Goal: Task Accomplishment & Management: Manage account settings

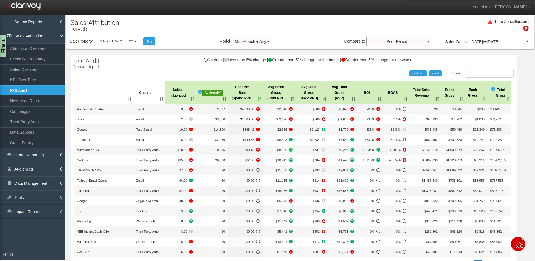
select select "object:8021"
click at [102, 45] on button "[PERSON_NAME] Ford" at bounding box center [117, 41] width 47 height 9
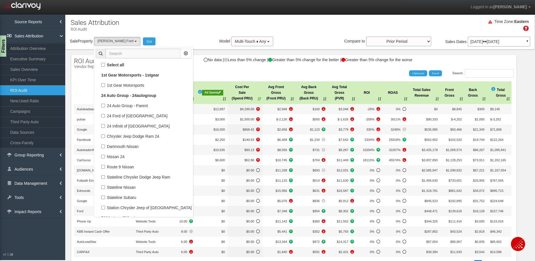
scroll to position [32477, 0]
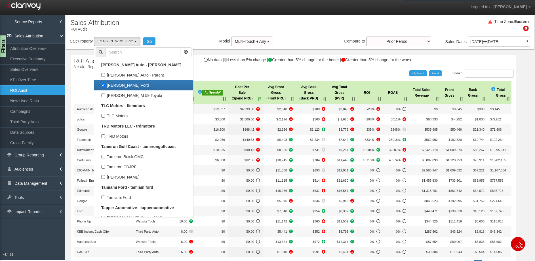
click at [119, 87] on label "[PERSON_NAME] Ford" at bounding box center [144, 85] width 96 height 7
click at [105, 87] on input "[PERSON_NAME] Ford" at bounding box center [103, 85] width 4 height 4
checkbox input "false"
select select
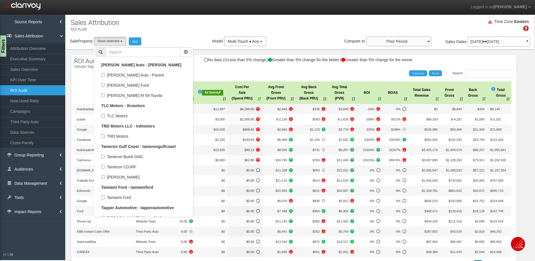
scroll to position [15602, 0]
click at [147, 55] on input "text" at bounding box center [142, 52] width 75 height 10
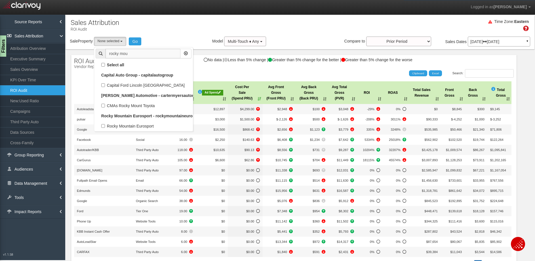
scroll to position [0, 0]
type input "rocky mou"
click at [144, 123] on label "Rocky Mountain Eurosport" at bounding box center [144, 126] width 96 height 7
click at [105, 124] on input "Rocky Mountain Eurosport" at bounding box center [103, 126] width 4 height 4
checkbox input "true"
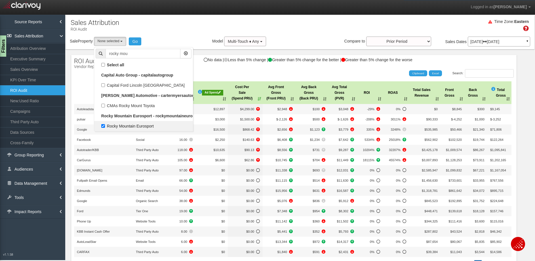
select select "object:7776"
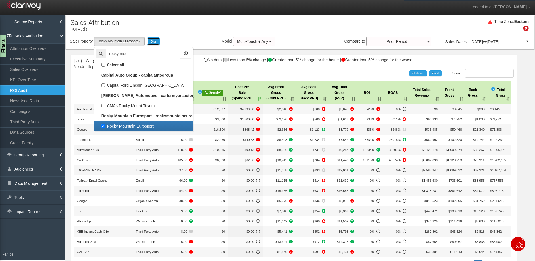
click at [155, 43] on button "Go" at bounding box center [153, 41] width 13 height 8
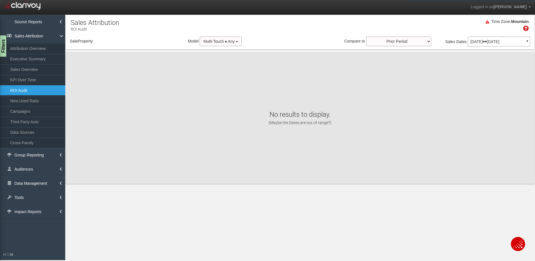
select select "object:10385"
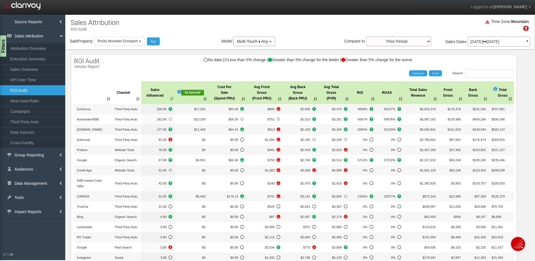
click at [185, 93] on div "Ad Spend" at bounding box center [192, 93] width 23 height 6
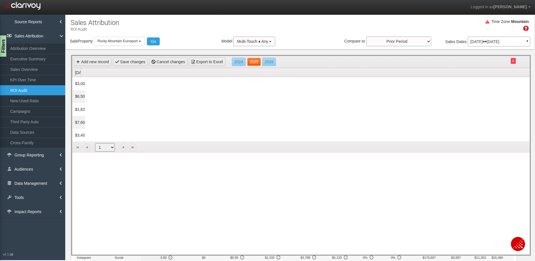
click at [250, 64] on link "2025" at bounding box center [254, 62] width 14 height 9
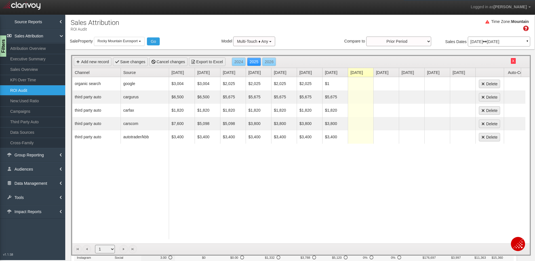
click at [511, 61] on button "X" at bounding box center [513, 61] width 5 height 6
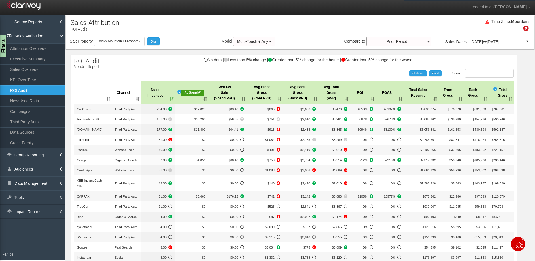
click at [237, 100] on th "Cost Per Sale (Spend PRU)" at bounding box center [227, 92] width 38 height 23
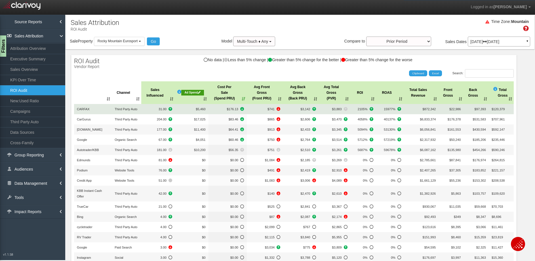
drag, startPoint x: 216, startPoint y: 111, endPoint x: 234, endPoint y: 111, distance: 18.4
click at [225, 111] on span "$176.13" at bounding box center [227, 109] width 33 height 6
click at [234, 111] on span "$176.13" at bounding box center [227, 109] width 33 height 6
click at [363, 109] on td "2105%" at bounding box center [363, 109] width 26 height 10
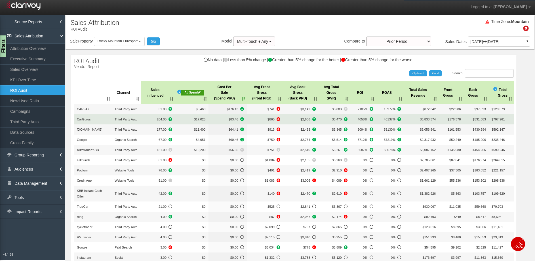
drag, startPoint x: 352, startPoint y: 120, endPoint x: 362, endPoint y: 120, distance: 10.2
click at [362, 120] on td "4058%" at bounding box center [363, 119] width 26 height 10
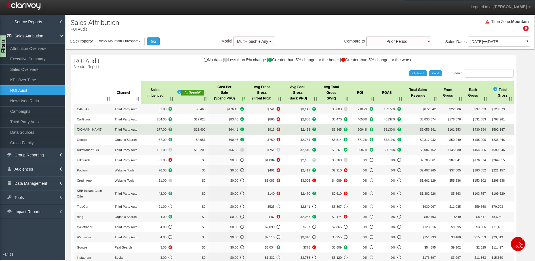
drag, startPoint x: 350, startPoint y: 130, endPoint x: 359, endPoint y: 130, distance: 8.5
click at [357, 129] on span "5094%" at bounding box center [363, 130] width 20 height 6
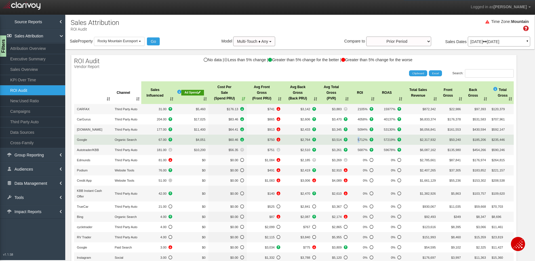
drag, startPoint x: 353, startPoint y: 142, endPoint x: 360, endPoint y: 140, distance: 7.8
click at [358, 140] on span "5712%" at bounding box center [363, 140] width 20 height 6
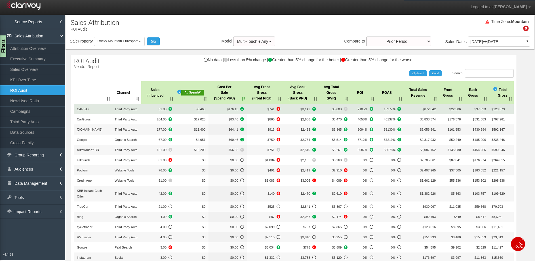
drag, startPoint x: 325, startPoint y: 111, endPoint x: 339, endPoint y: 111, distance: 14.2
click at [337, 111] on span "$3,883" at bounding box center [335, 109] width 26 height 6
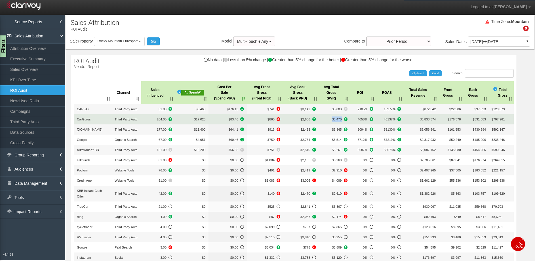
drag, startPoint x: 325, startPoint y: 117, endPoint x: 339, endPoint y: 117, distance: 14.2
click at [339, 117] on span "$3,470" at bounding box center [335, 120] width 26 height 6
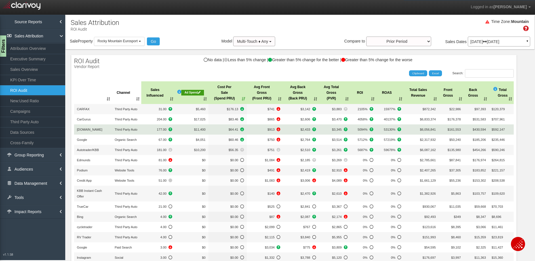
drag, startPoint x: 327, startPoint y: 130, endPoint x: 333, endPoint y: 131, distance: 6.1
click at [331, 130] on span "$3,345" at bounding box center [335, 130] width 26 height 6
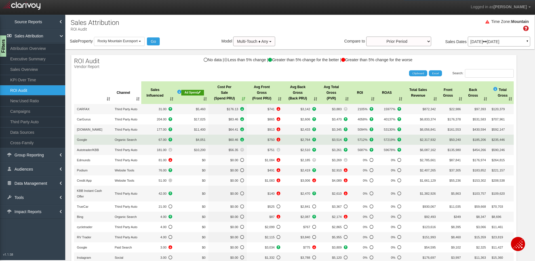
drag, startPoint x: 328, startPoint y: 137, endPoint x: 339, endPoint y: 138, distance: 11.4
click at [340, 137] on span "$3,514" at bounding box center [335, 140] width 26 height 6
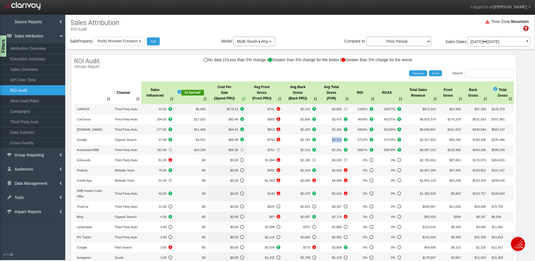
click at [343, 102] on th "Avg Total Gross (PVR)" at bounding box center [334, 92] width 31 height 23
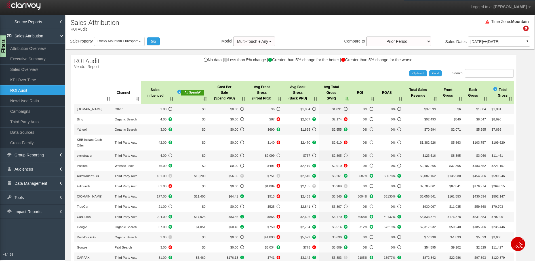
click at [344, 101] on th "Avg Total Gross (PVR)" at bounding box center [334, 92] width 31 height 23
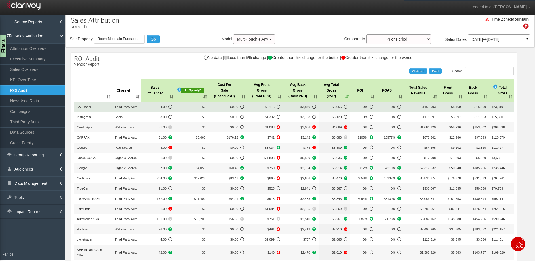
scroll to position [3, 0]
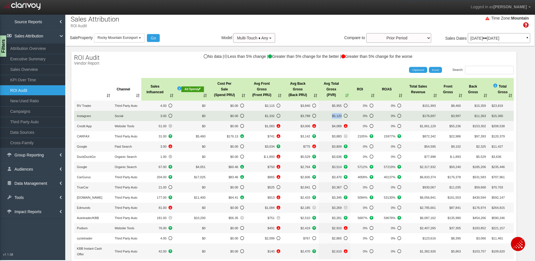
drag, startPoint x: 323, startPoint y: 116, endPoint x: 342, endPoint y: 117, distance: 19.0
click at [342, 117] on span "$5,120" at bounding box center [335, 116] width 26 height 6
drag, startPoint x: 153, startPoint y: 116, endPoint x: 176, endPoint y: 115, distance: 23.6
click at [159, 116] on span "3.00" at bounding box center [158, 116] width 28 height 6
click at [324, 117] on span "$5,120" at bounding box center [335, 116] width 26 height 6
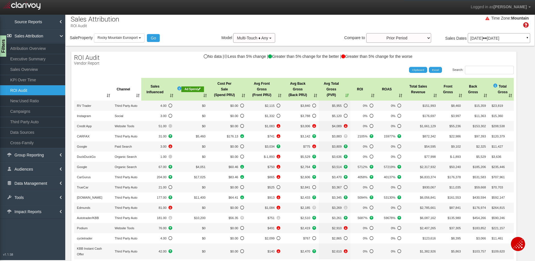
click at [160, 63] on div "No data | Less than 5% change | Greater than 5% change for the better | Greater…" at bounding box center [293, 59] width 445 height 10
drag, startPoint x: 146, startPoint y: 52, endPoint x: 143, endPoint y: 55, distance: 4.2
click at [146, 53] on div "ROI Audit Vendor Report No data | Less than 5% change | Greater than 5% change …" at bounding box center [293, 190] width 445 height 276
click at [34, 112] on link "Campaigns" at bounding box center [32, 111] width 65 height 10
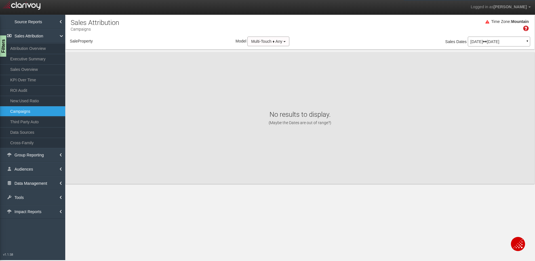
select select "object:12974"
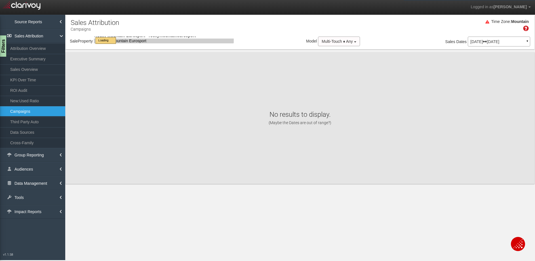
click at [0, 0] on div "× Retrieving ROI data..." at bounding box center [0, 0] width 0 height 0
select select "object:12974"
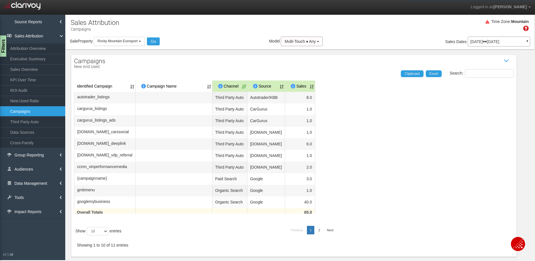
click at [505, 46] on div "[DATE] [DATE] ▼" at bounding box center [499, 42] width 62 height 10
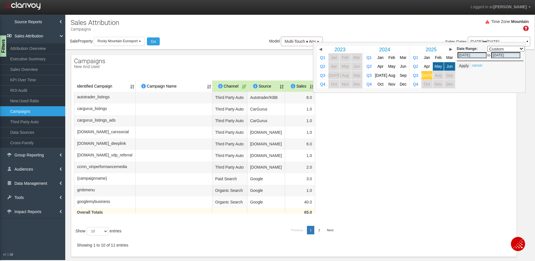
click at [423, 78] on link "[DATE]" at bounding box center [426, 75] width 11 height 9
select select ","
type input "[DATE]"
click at [462, 67] on button "Apply" at bounding box center [464, 66] width 14 height 6
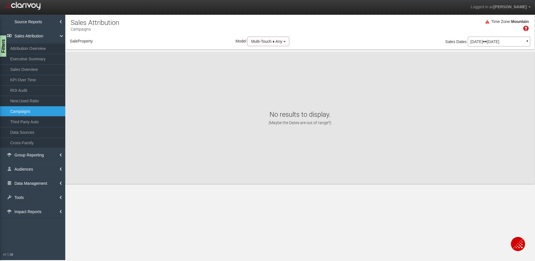
select select "object:15563"
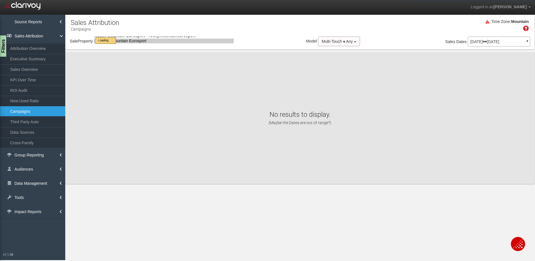
select select "object:15563"
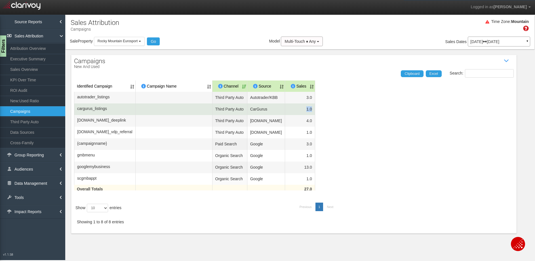
drag, startPoint x: 303, startPoint y: 117, endPoint x: 178, endPoint y: 112, distance: 125.4
click at [238, 115] on tr "cargurus_listings Third Party Auto CarGurus 1.0" at bounding box center [294, 110] width 440 height 12
drag, startPoint x: 113, startPoint y: 113, endPoint x: 77, endPoint y: 115, distance: 35.2
click at [81, 115] on td "cargurus_listings" at bounding box center [105, 110] width 62 height 12
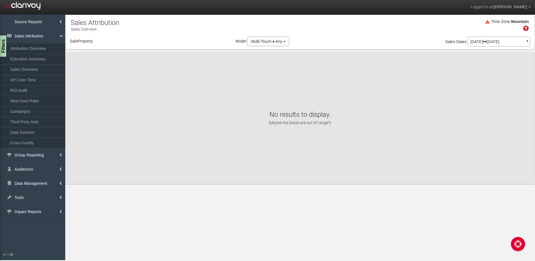
select select "object:2464"
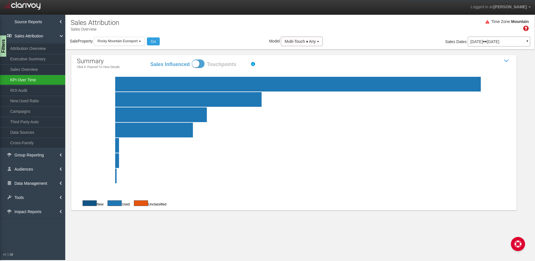
click at [39, 76] on link "KPI Over Time" at bounding box center [32, 80] width 65 height 10
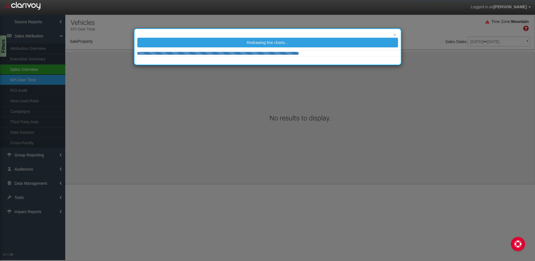
select select "object:5059"
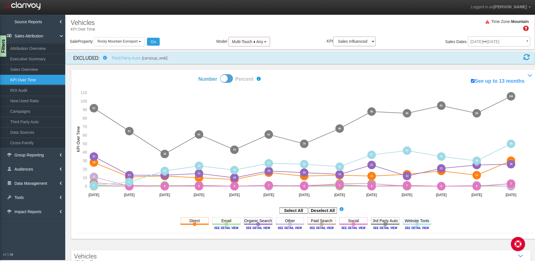
click at [222, 79] on span at bounding box center [226, 78] width 13 height 9
click at [178, 74] on input "Number Percent" at bounding box center [178, 74] width 0 height 0
checkbox input "true"
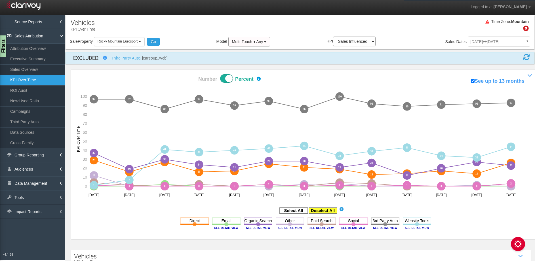
click at [326, 209] on rect at bounding box center [323, 211] width 28 height 6
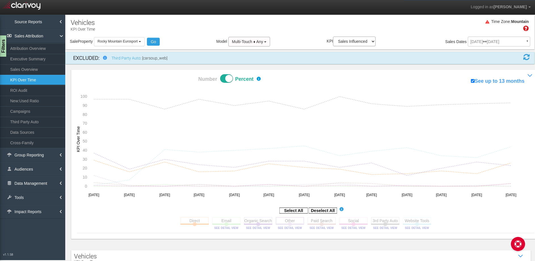
click at [290, 219] on rect at bounding box center [290, 220] width 28 height 7
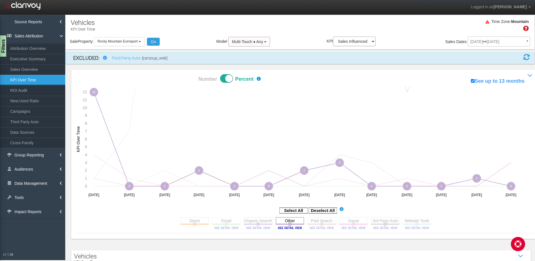
click at [293, 219] on rect at bounding box center [290, 220] width 28 height 7
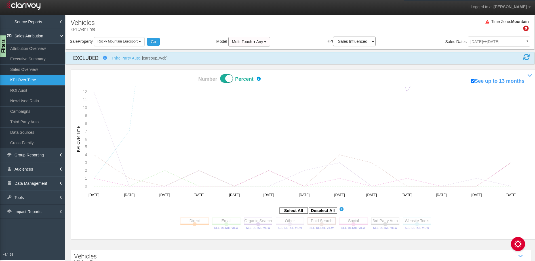
click at [328, 221] on rect at bounding box center [321, 220] width 28 height 7
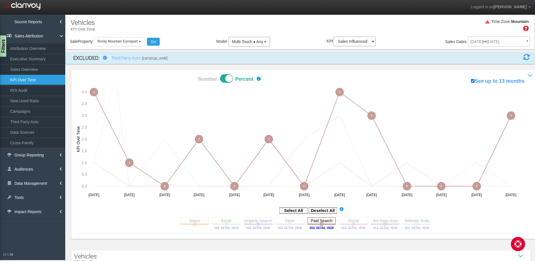
click at [328, 221] on rect at bounding box center [321, 220] width 28 height 7
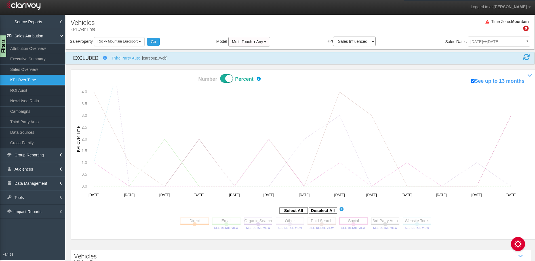
click at [357, 221] on rect at bounding box center [353, 220] width 28 height 7
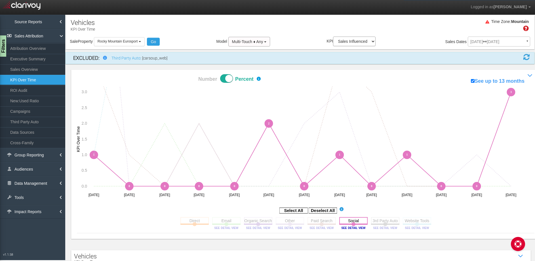
click at [357, 221] on rect at bounding box center [353, 220] width 28 height 7
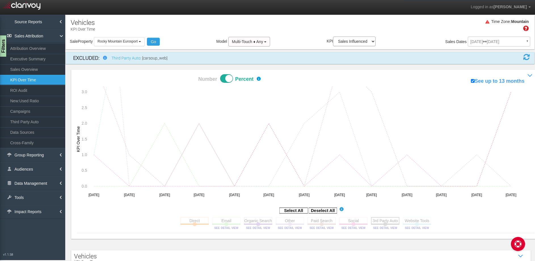
click at [384, 222] on rect at bounding box center [385, 220] width 28 height 7
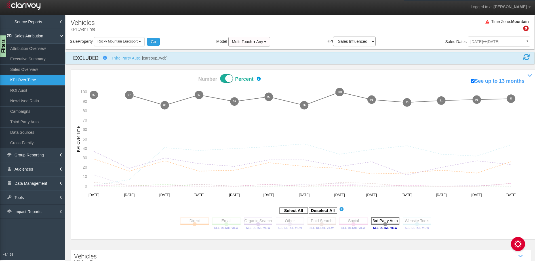
click at [384, 222] on rect at bounding box center [385, 220] width 28 height 7
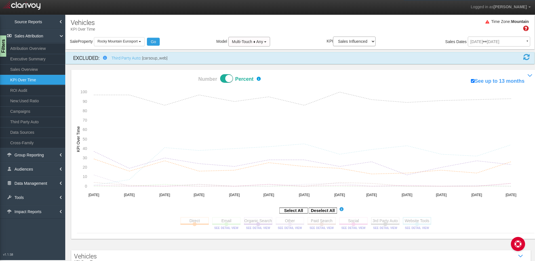
click at [415, 221] on rect at bounding box center [417, 220] width 28 height 7
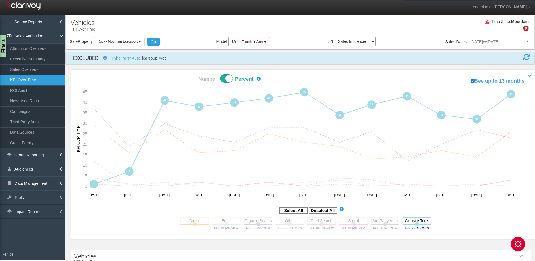
click at [415, 221] on rect at bounding box center [417, 220] width 28 height 7
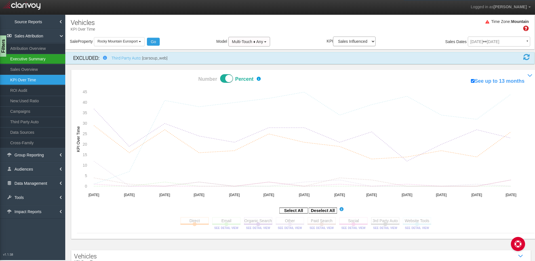
click at [40, 59] on link "Executive Summary" at bounding box center [32, 59] width 65 height 10
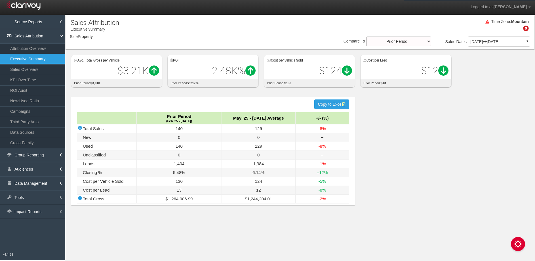
select select "object:7754"
click at [512, 40] on p "[DATE] [DATE]" at bounding box center [498, 42] width 57 height 4
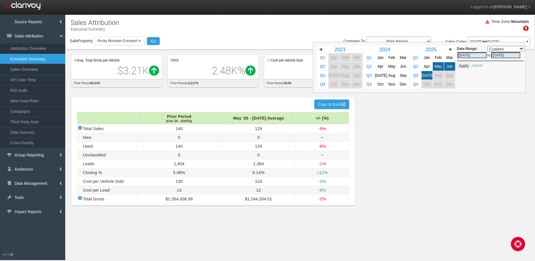
click at [488, 26] on div "Time Zone: Mountain" at bounding box center [300, 27] width 469 height 18
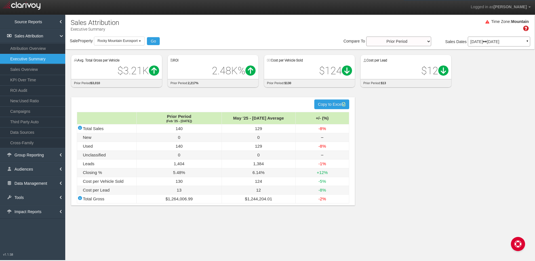
click at [488, 39] on div "[DATE] [DATE] ▼" at bounding box center [499, 42] width 62 height 10
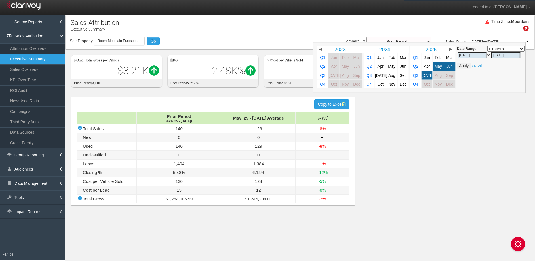
drag, startPoint x: 427, startPoint y: 77, endPoint x: 465, endPoint y: 66, distance: 39.2
click at [427, 77] on span "[DATE]" at bounding box center [427, 75] width 12 height 4
click at [465, 66] on button "Apply" at bounding box center [464, 66] width 14 height 6
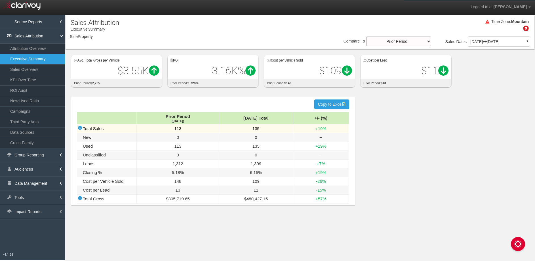
select select "object:10355"
drag, startPoint x: 263, startPoint y: 128, endPoint x: 250, endPoint y: 132, distance: 13.5
click at [250, 132] on td "135" at bounding box center [256, 128] width 74 height 9
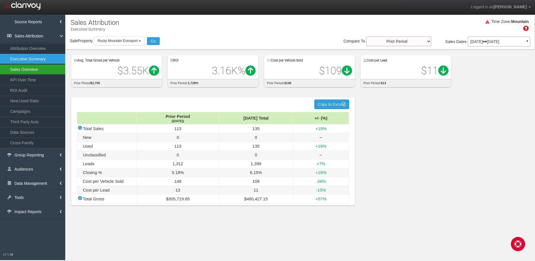
click at [30, 70] on link "Sales Overview" at bounding box center [32, 69] width 65 height 10
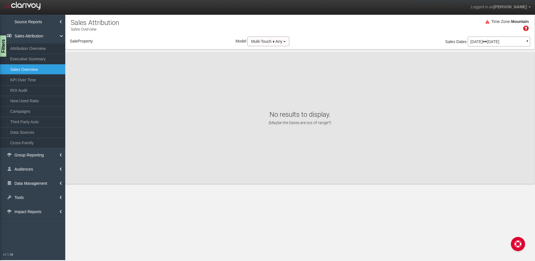
select select "object:12945"
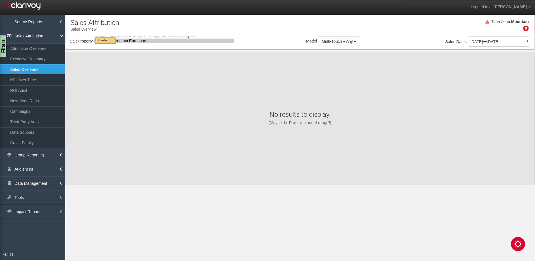
select select "object:12945"
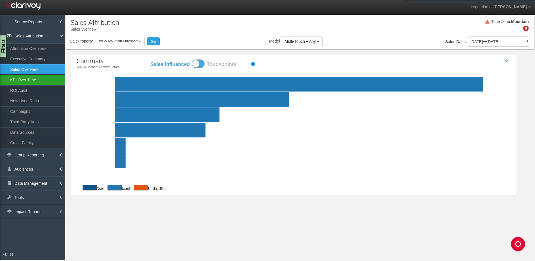
click at [14, 77] on link "KPI Over Time" at bounding box center [32, 80] width 65 height 10
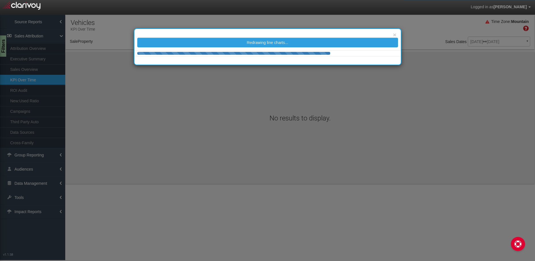
select select "object:15551"
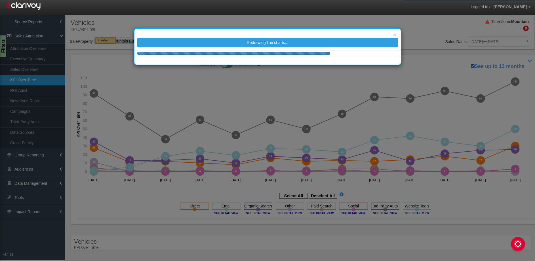
select select "object:15551"
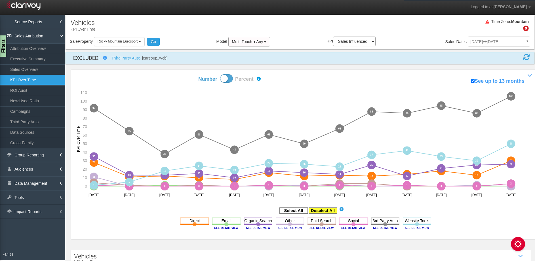
click at [325, 209] on rect at bounding box center [323, 211] width 28 height 6
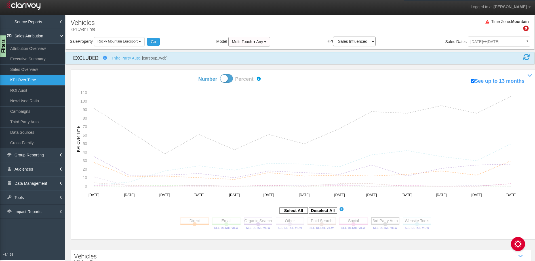
click at [380, 222] on rect at bounding box center [385, 220] width 28 height 7
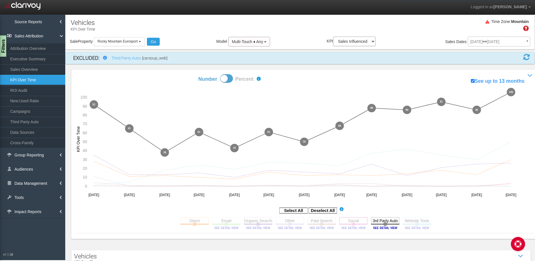
click at [352, 220] on rect at bounding box center [353, 220] width 28 height 7
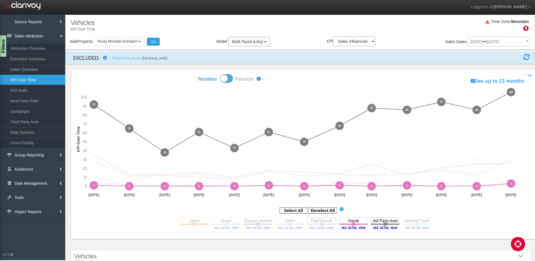
click at [321, 218] on rect at bounding box center [321, 220] width 28 height 7
click at [353, 221] on rect at bounding box center [353, 220] width 28 height 7
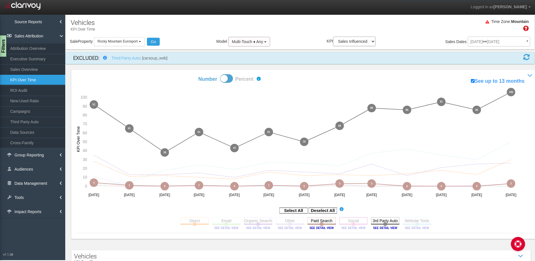
click at [346, 221] on rect at bounding box center [353, 220] width 28 height 7
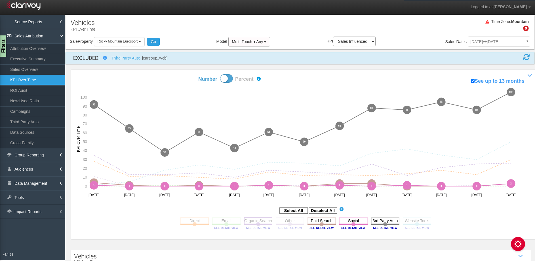
click at [256, 222] on rect at bounding box center [258, 220] width 28 height 7
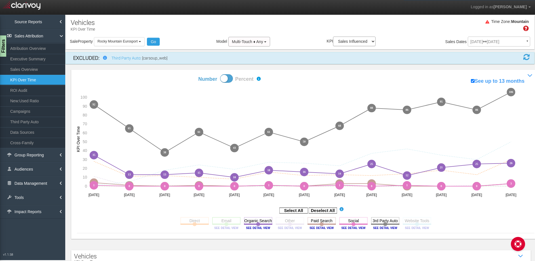
click at [187, 220] on rect at bounding box center [194, 220] width 28 height 7
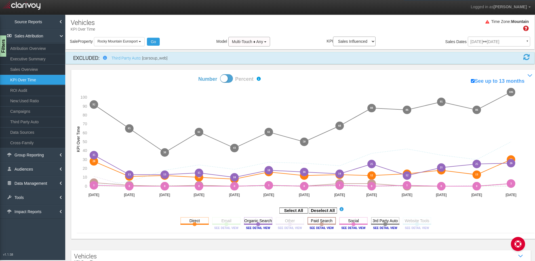
drag, startPoint x: 423, startPoint y: 222, endPoint x: 332, endPoint y: 223, distance: 91.0
click at [423, 222] on rect at bounding box center [417, 220] width 28 height 7
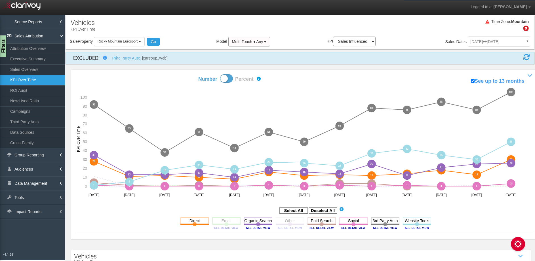
click at [227, 220] on rect at bounding box center [226, 220] width 28 height 7
click at [225, 79] on span at bounding box center [226, 78] width 13 height 9
click at [178, 74] on input "Number Percent" at bounding box center [178, 74] width 0 height 0
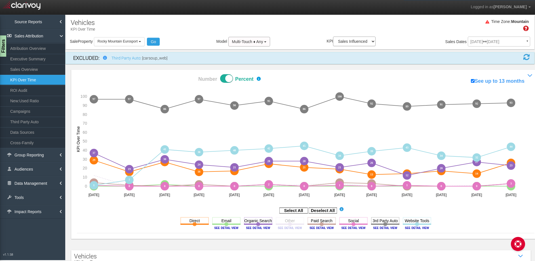
click at [229, 79] on span at bounding box center [226, 78] width 13 height 9
click at [178, 74] on input "Number Percent" at bounding box center [178, 74] width 0 height 0
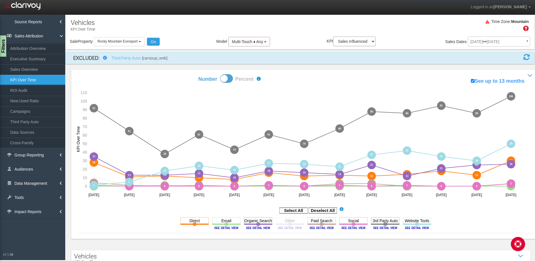
click at [227, 80] on span at bounding box center [226, 78] width 13 height 9
click at [178, 74] on input "Number Percent" at bounding box center [178, 74] width 0 height 0
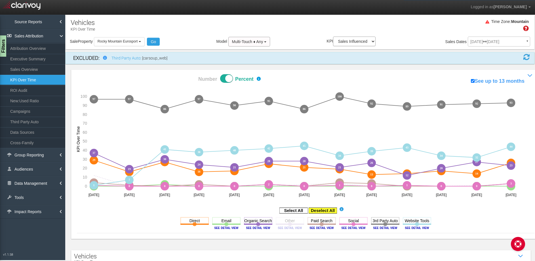
click at [320, 208] on rect at bounding box center [323, 211] width 28 height 6
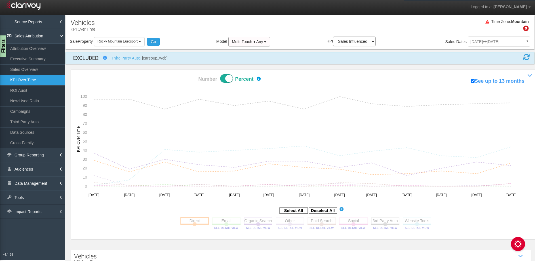
click at [201, 222] on rect at bounding box center [194, 220] width 28 height 7
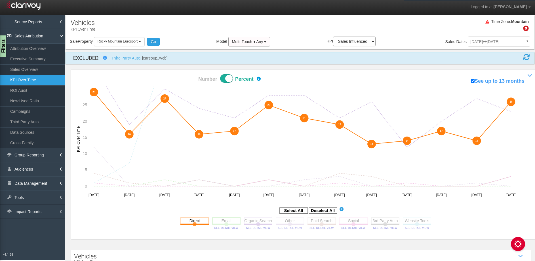
click at [212, 221] on rect at bounding box center [226, 220] width 28 height 7
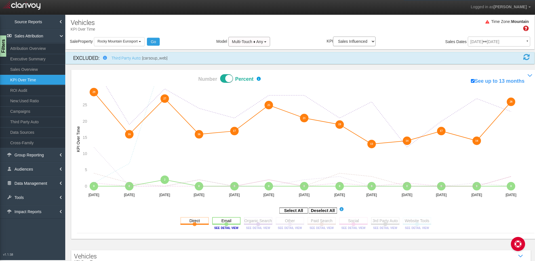
click at [216, 219] on rect at bounding box center [226, 220] width 28 height 7
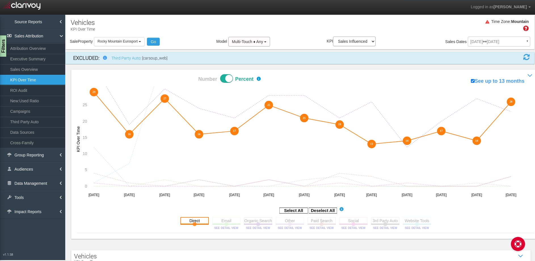
click at [193, 219] on rect at bounding box center [194, 220] width 28 height 7
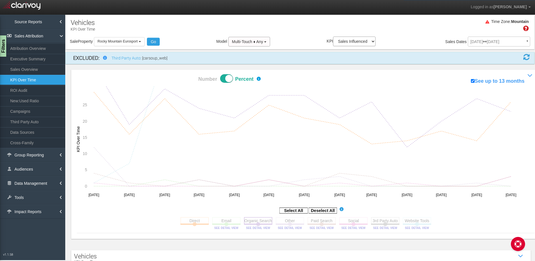
click at [257, 220] on rect at bounding box center [258, 220] width 28 height 7
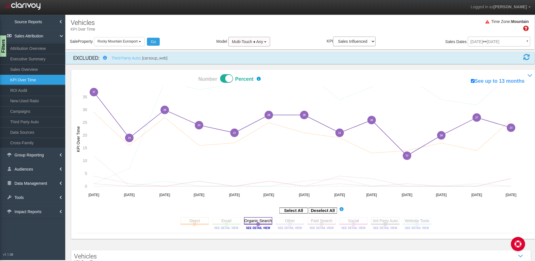
click at [263, 223] on rect at bounding box center [258, 220] width 28 height 7
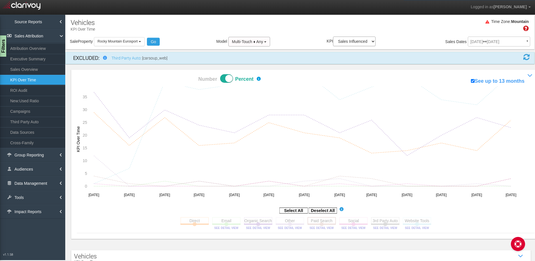
click at [325, 221] on rect at bounding box center [321, 220] width 28 height 7
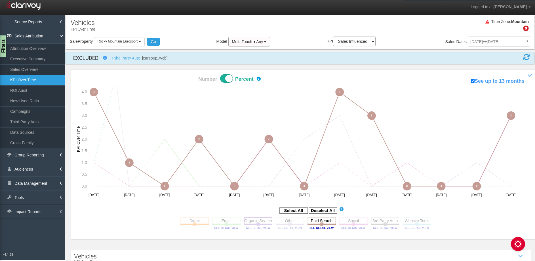
click at [257, 219] on rect at bounding box center [258, 220] width 28 height 7
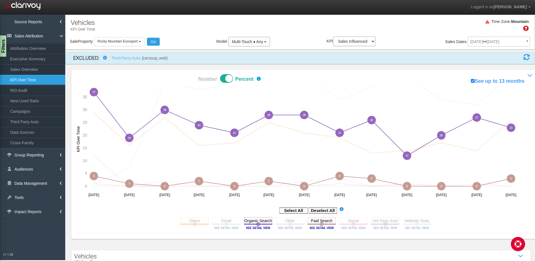
click at [227, 78] on span at bounding box center [226, 78] width 13 height 9
click at [178, 74] on input "Number Percent" at bounding box center [178, 74] width 0 height 0
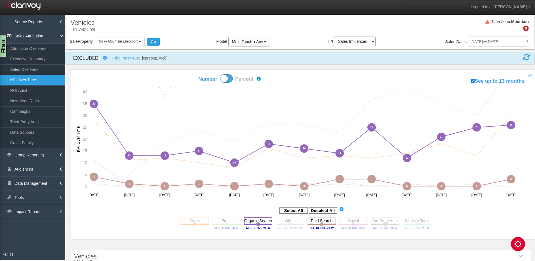
click at [252, 221] on rect at bounding box center [258, 220] width 28 height 7
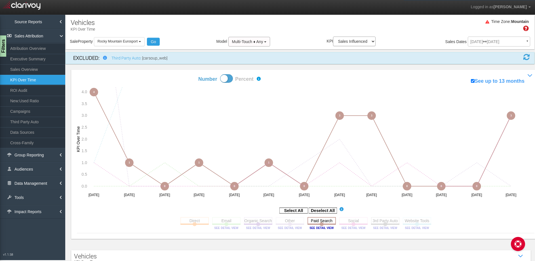
click at [323, 221] on rect at bounding box center [321, 220] width 28 height 7
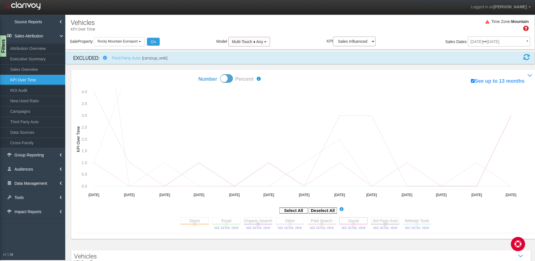
click at [345, 221] on rect at bounding box center [353, 220] width 28 height 7
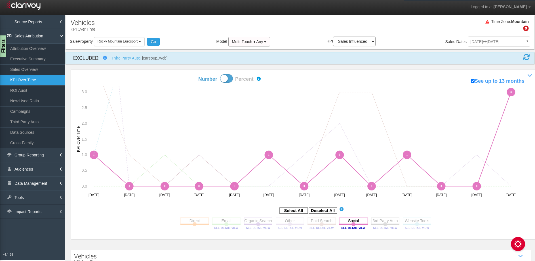
drag, startPoint x: 224, startPoint y: 80, endPoint x: 527, endPoint y: 90, distance: 303.1
click at [224, 80] on span at bounding box center [226, 78] width 13 height 9
click at [178, 74] on input "Number Percent" at bounding box center [178, 74] width 0 height 0
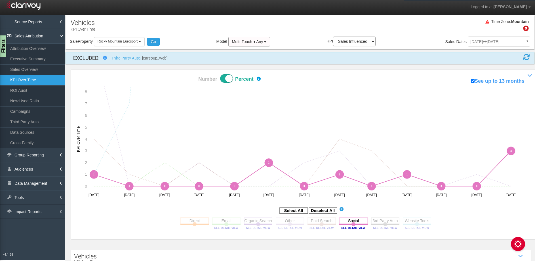
click at [226, 79] on span at bounding box center [226, 78] width 13 height 9
click at [178, 74] on input "Number Percent" at bounding box center [178, 74] width 0 height 0
click at [353, 228] on image at bounding box center [354, 227] width 26 height 3
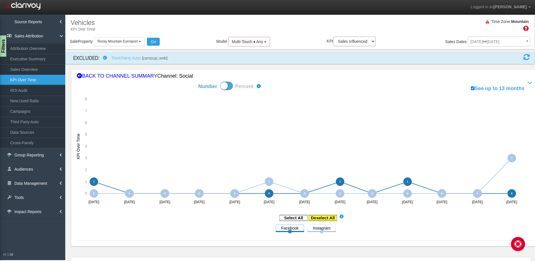
click at [326, 218] on rect at bounding box center [323, 218] width 28 height 6
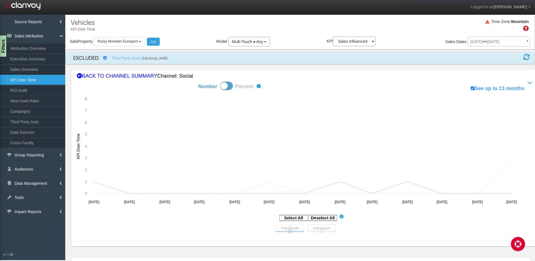
click at [321, 227] on rect at bounding box center [321, 228] width 28 height 7
click at [510, 204] on icon "1 0 0 0 0 0 0 1 0 1 0 0 0 0 0 0 0 0 0 0 0 0 0 1 1 0 0 0 0 0 0 0 0 0 0 0 0 3 3 […" at bounding box center [302, 151] width 450 height 114
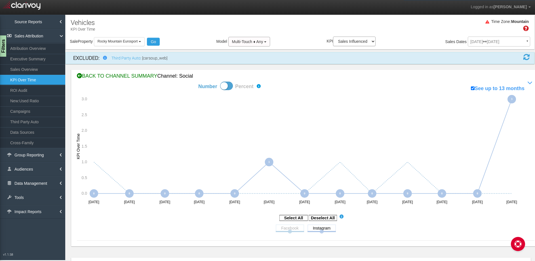
click at [132, 75] on div "BACK TO CHANNEL SUMMARY Channel: social" at bounding box center [305, 76] width 457 height 7
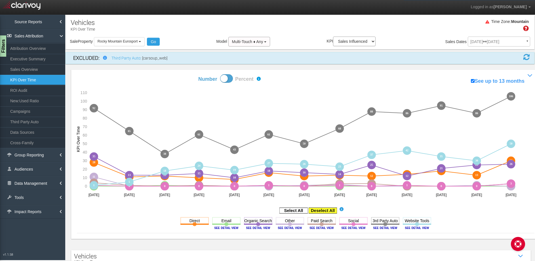
click at [327, 212] on rect at bounding box center [323, 211] width 28 height 6
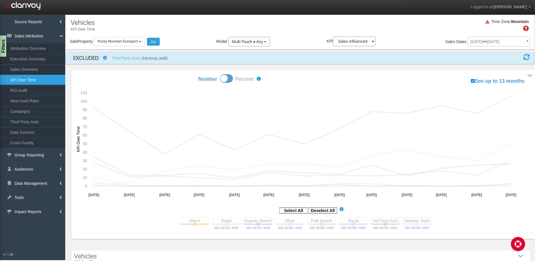
click at [419, 220] on rect at bounding box center [417, 220] width 28 height 7
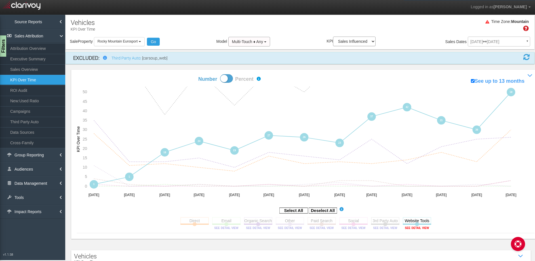
click at [413, 229] on image at bounding box center [417, 227] width 26 height 3
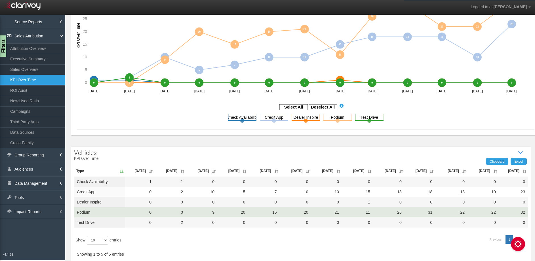
scroll to position [113, 0]
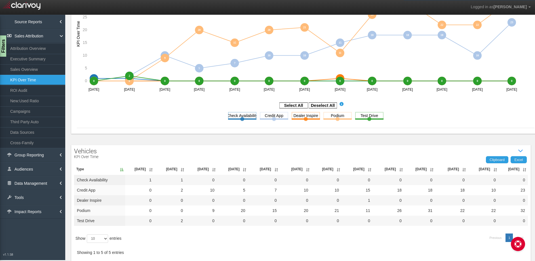
click at [522, 170] on th "[DATE]" at bounding box center [513, 169] width 29 height 11
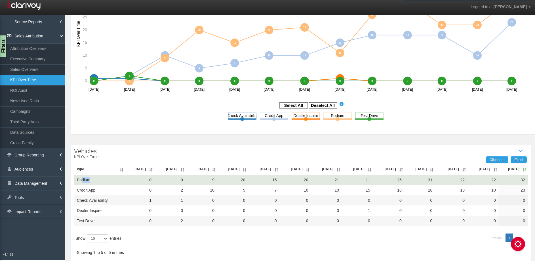
drag, startPoint x: 94, startPoint y: 180, endPoint x: 81, endPoint y: 181, distance: 12.5
click at [81, 181] on td "Podium" at bounding box center [99, 180] width 51 height 10
drag, startPoint x: 515, startPoint y: 180, endPoint x: 519, endPoint y: 180, distance: 4.3
click at [519, 180] on td "32" at bounding box center [513, 180] width 29 height 10
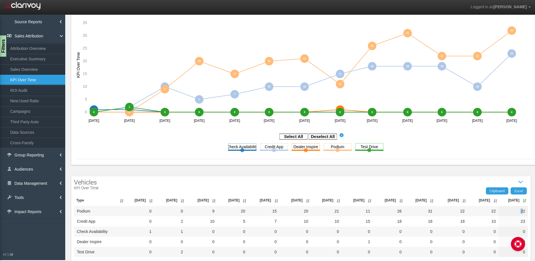
scroll to position [86, 0]
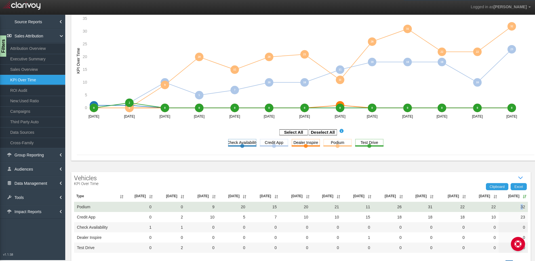
click at [512, 208] on td "32" at bounding box center [513, 207] width 29 height 10
drag, startPoint x: 513, startPoint y: 208, endPoint x: 520, endPoint y: 208, distance: 7.1
click at [520, 208] on td "32" at bounding box center [513, 207] width 29 height 10
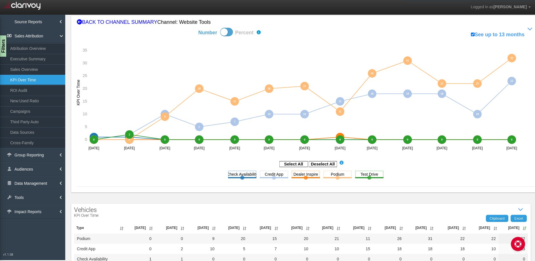
scroll to position [0, 0]
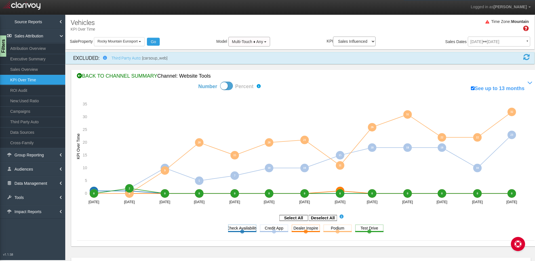
click at [142, 76] on div "BACK TO CHANNEL SUMMARY Channel: website tools" at bounding box center [305, 76] width 457 height 7
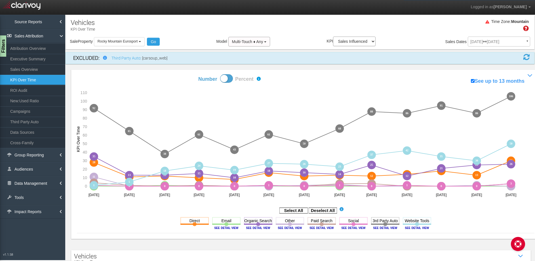
click at [224, 78] on span at bounding box center [226, 78] width 13 height 9
click at [178, 74] on input "Number Percent" at bounding box center [178, 74] width 0 height 0
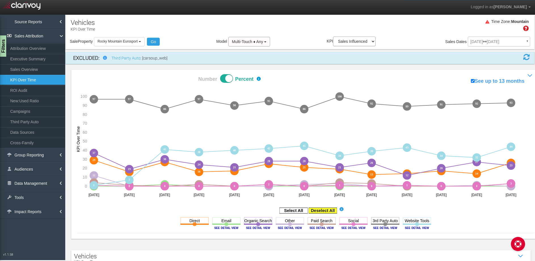
click at [321, 209] on rect at bounding box center [323, 211] width 28 height 6
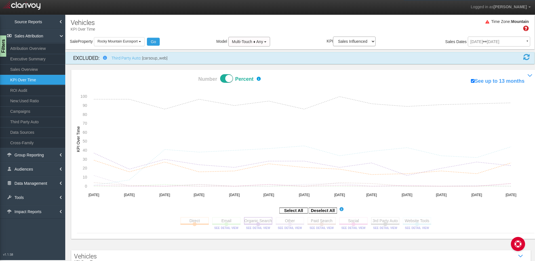
click at [261, 222] on rect at bounding box center [258, 220] width 28 height 7
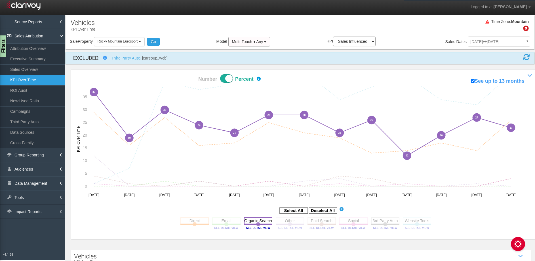
click at [258, 219] on rect at bounding box center [258, 220] width 28 height 7
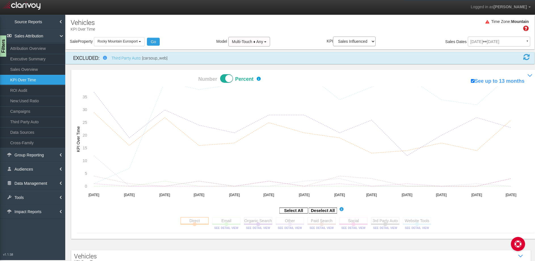
click at [184, 219] on rect at bounding box center [194, 220] width 28 height 7
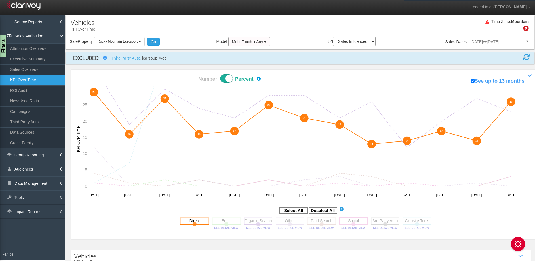
click at [347, 219] on rect at bounding box center [353, 220] width 28 height 7
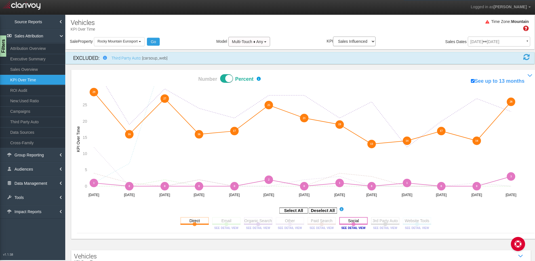
click at [351, 221] on rect at bounding box center [353, 220] width 28 height 7
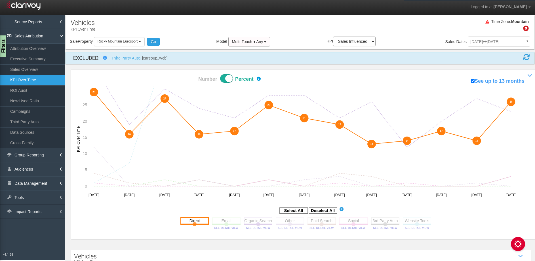
click at [193, 223] on rect at bounding box center [194, 220] width 28 height 7
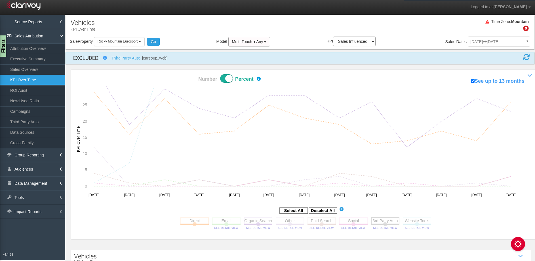
click at [377, 220] on rect at bounding box center [385, 220] width 28 height 7
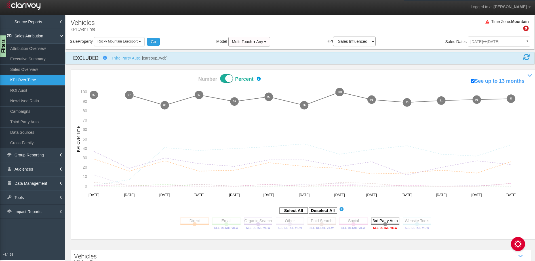
click at [379, 227] on image at bounding box center [385, 227] width 26 height 3
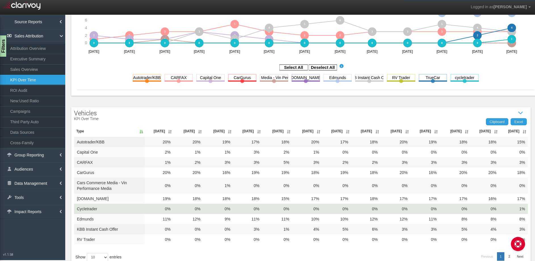
scroll to position [159, 0]
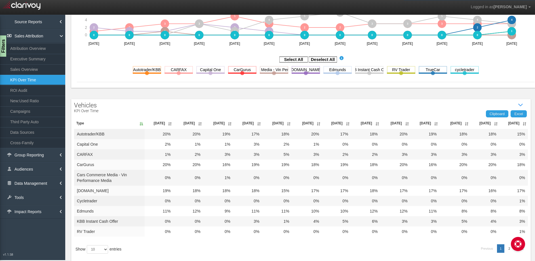
click at [520, 119] on th "[DATE]" at bounding box center [513, 123] width 29 height 11
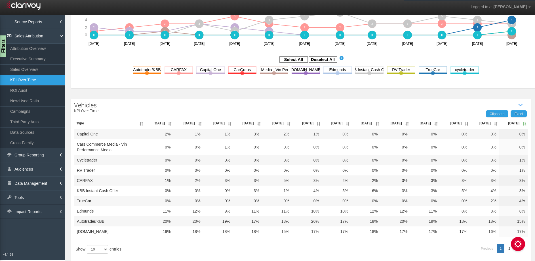
click at [518, 123] on th "[DATE]" at bounding box center [513, 123] width 29 height 11
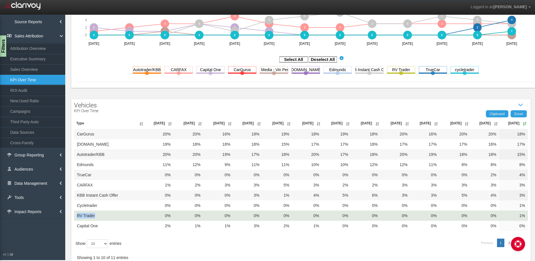
drag, startPoint x: 91, startPoint y: 216, endPoint x: 76, endPoint y: 216, distance: 15.0
click at [76, 216] on td "RV Trader" at bounding box center [109, 216] width 71 height 10
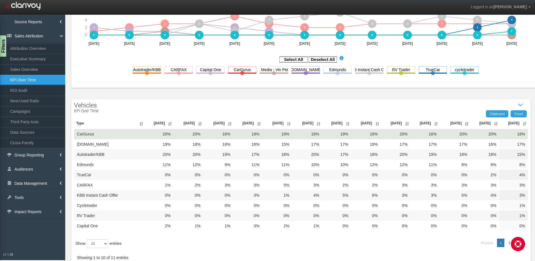
click at [102, 135] on td "CarGurus" at bounding box center [109, 134] width 71 height 10
click at [509, 134] on td "18%" at bounding box center [513, 134] width 29 height 10
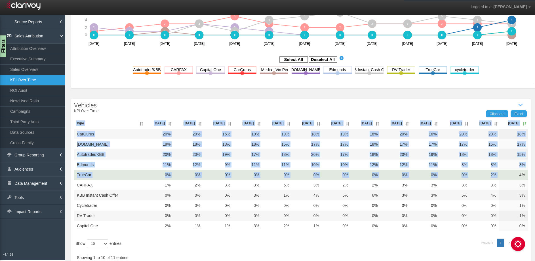
drag, startPoint x: 524, startPoint y: 173, endPoint x: 512, endPoint y: 174, distance: 11.9
click at [512, 174] on div "Clipboard Excel Type [DATE] Aug '[DATE] Oct '[DATE] Dec '[DATE] Feb '[DATE] Apr…" at bounding box center [300, 191] width 459 height 156
click at [512, 174] on td "4%" at bounding box center [513, 175] width 29 height 10
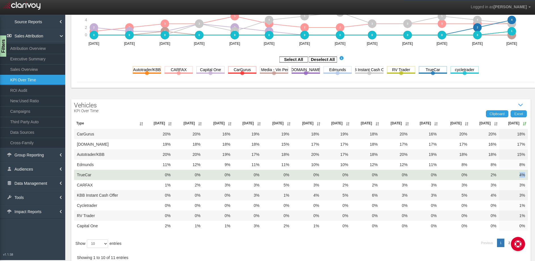
drag, startPoint x: 511, startPoint y: 174, endPoint x: 520, endPoint y: 174, distance: 9.4
click at [520, 174] on td "4%" at bounding box center [513, 175] width 29 height 10
drag, startPoint x: 453, startPoint y: 173, endPoint x: 463, endPoint y: 175, distance: 9.7
click at [463, 175] on td "0%" at bounding box center [454, 175] width 31 height 10
drag, startPoint x: 514, startPoint y: 175, endPoint x: 519, endPoint y: 175, distance: 4.5
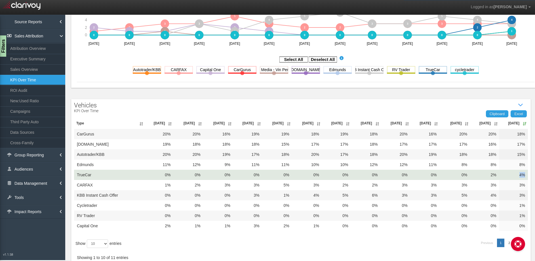
click at [519, 175] on td "4%" at bounding box center [513, 175] width 29 height 10
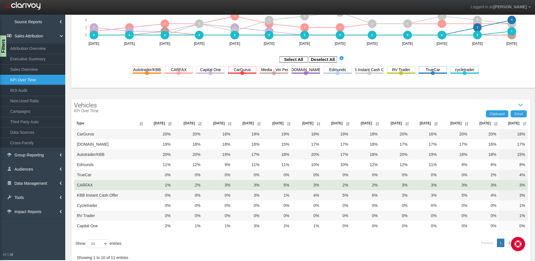
click at [515, 186] on td "3%" at bounding box center [513, 185] width 29 height 10
click at [513, 185] on td "3%" at bounding box center [513, 185] width 29 height 10
drag, startPoint x: 511, startPoint y: 185, endPoint x: 519, endPoint y: 185, distance: 7.7
click at [513, 185] on td "3%" at bounding box center [513, 185] width 29 height 10
click at [519, 185] on td "3%" at bounding box center [513, 185] width 29 height 10
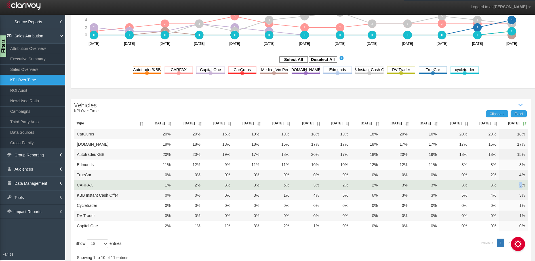
drag, startPoint x: 509, startPoint y: 185, endPoint x: 518, endPoint y: 185, distance: 8.2
click at [518, 184] on td "3%" at bounding box center [513, 185] width 29 height 10
click at [513, 186] on td "3%" at bounding box center [513, 185] width 29 height 10
drag, startPoint x: 509, startPoint y: 186, endPoint x: 521, endPoint y: 186, distance: 11.9
click at [521, 186] on td "3%" at bounding box center [513, 185] width 29 height 10
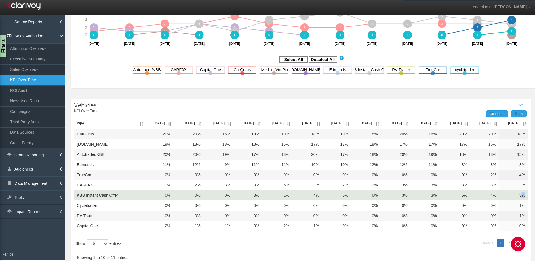
drag, startPoint x: 523, startPoint y: 195, endPoint x: 518, endPoint y: 195, distance: 4.5
click at [518, 195] on td "3%" at bounding box center [513, 195] width 29 height 10
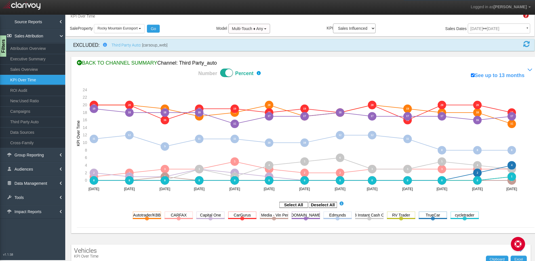
scroll to position [0, 0]
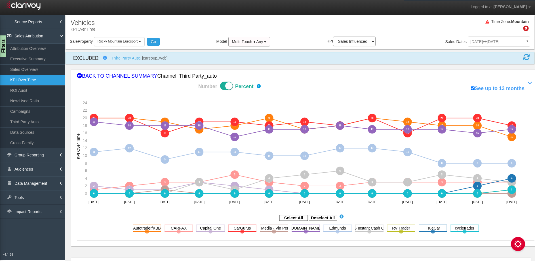
click at [226, 86] on span at bounding box center [226, 86] width 13 height 9
click at [178, 82] on input "Number Percent" at bounding box center [178, 81] width 0 height 0
checkbox input "false"
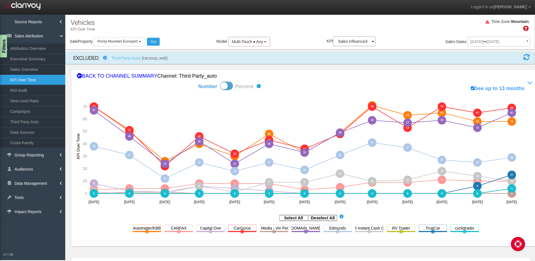
click at [4, 49] on div "Filters" at bounding box center [3, 46] width 7 height 23
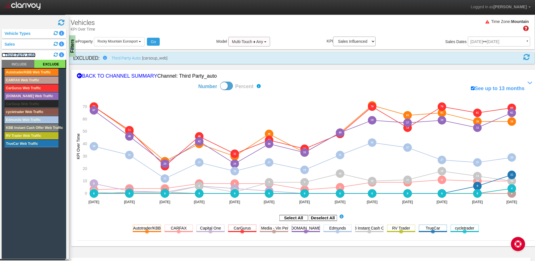
click at [17, 54] on link "Third Party Auto" at bounding box center [19, 55] width 34 height 5
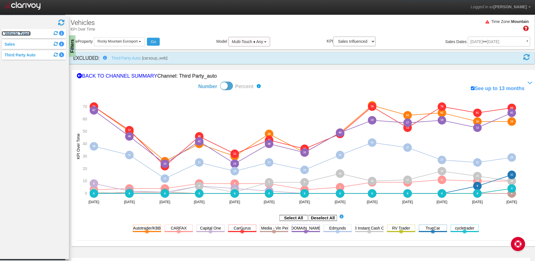
click at [14, 33] on link "Vehicle Types" at bounding box center [16, 33] width 29 height 5
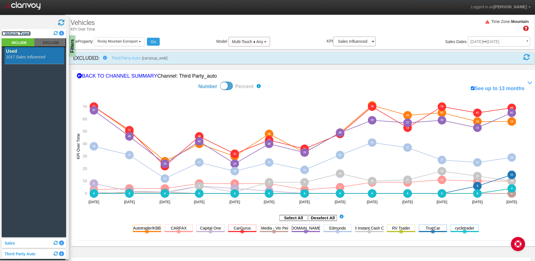
click at [16, 33] on link "Vehicle Types" at bounding box center [16, 33] width 29 height 5
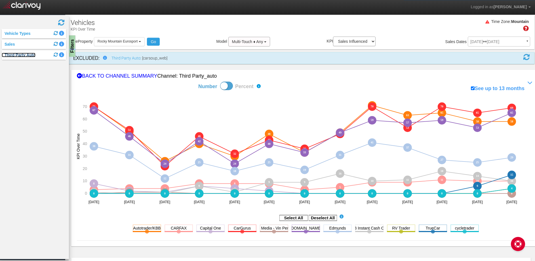
click at [20, 56] on link "Third Party Auto" at bounding box center [19, 55] width 34 height 5
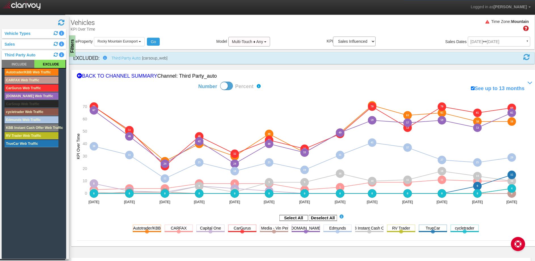
click at [45, 66] on rect at bounding box center [49, 64] width 31 height 8
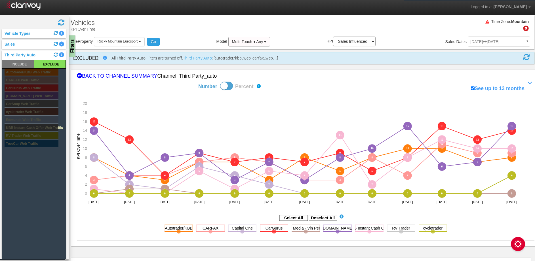
click at [71, 44] on div "Filters" at bounding box center [71, 45] width 7 height 21
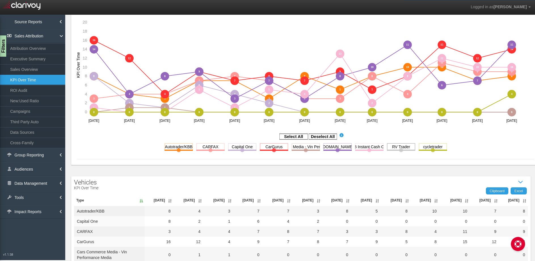
scroll to position [159, 0]
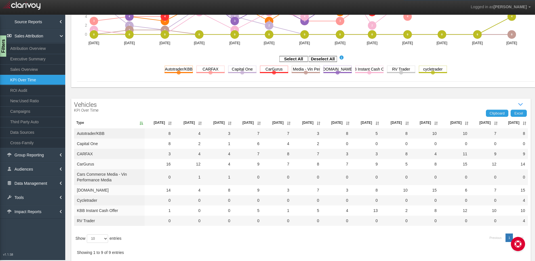
click at [518, 124] on th "[DATE]" at bounding box center [513, 122] width 29 height 11
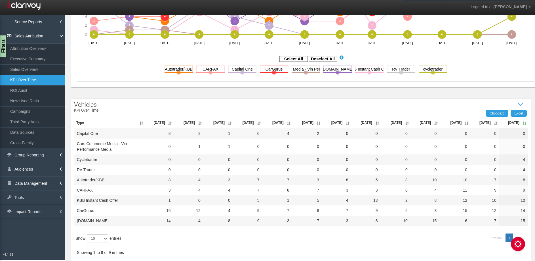
click at [518, 123] on th "[DATE]" at bounding box center [513, 122] width 29 height 11
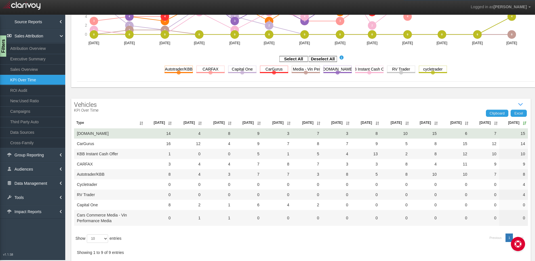
drag, startPoint x: 487, startPoint y: 134, endPoint x: 491, endPoint y: 134, distance: 4.0
click at [490, 134] on td "7" at bounding box center [484, 133] width 29 height 10
drag, startPoint x: 513, startPoint y: 135, endPoint x: 521, endPoint y: 134, distance: 8.0
click at [521, 134] on td "15" at bounding box center [513, 133] width 29 height 10
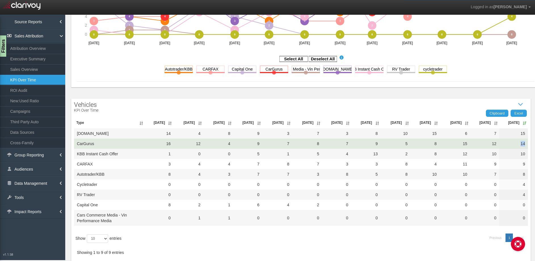
drag, startPoint x: 513, startPoint y: 142, endPoint x: 520, endPoint y: 143, distance: 7.1
click at [520, 143] on td "14" at bounding box center [513, 144] width 29 height 10
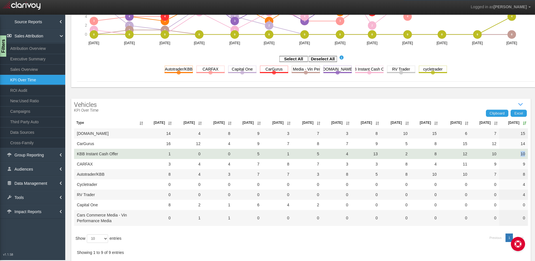
drag, startPoint x: 508, startPoint y: 152, endPoint x: 523, endPoint y: 153, distance: 15.1
click at [523, 153] on td "10" at bounding box center [513, 154] width 29 height 10
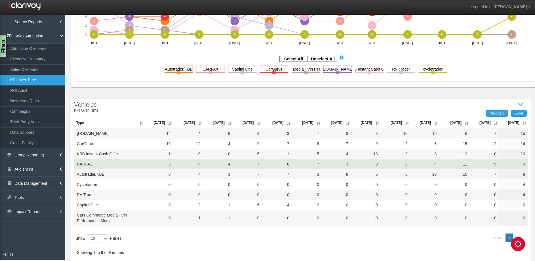
drag, startPoint x: 514, startPoint y: 162, endPoint x: 523, endPoint y: 163, distance: 8.8
click at [522, 163] on td "9" at bounding box center [513, 164] width 29 height 10
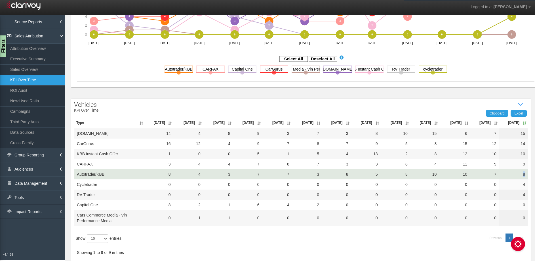
drag, startPoint x: 516, startPoint y: 174, endPoint x: 521, endPoint y: 174, distance: 5.1
click at [521, 174] on td "8" at bounding box center [513, 174] width 29 height 10
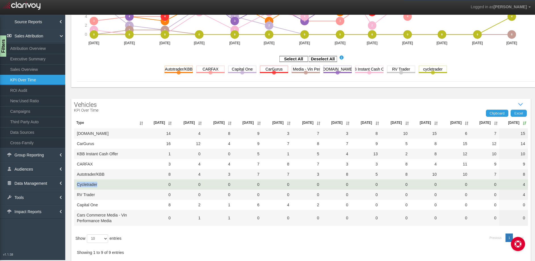
drag, startPoint x: 101, startPoint y: 183, endPoint x: 77, endPoint y: 185, distance: 24.7
click at [77, 185] on td "cycletrader" at bounding box center [109, 185] width 71 height 10
click at [98, 184] on td "cycletrader" at bounding box center [109, 185] width 71 height 10
drag, startPoint x: 99, startPoint y: 184, endPoint x: 77, endPoint y: 186, distance: 21.4
click at [77, 186] on td "cycletrader" at bounding box center [109, 185] width 71 height 10
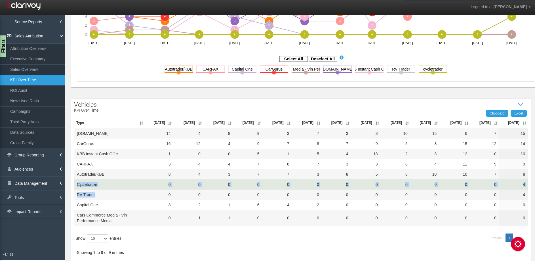
drag, startPoint x: 108, startPoint y: 194, endPoint x: 75, endPoint y: 184, distance: 34.2
click at [75, 184] on tbody "[DOMAIN_NAME] 14 4 8 9 3 7 3 8 10 15 6 7 15 CarGurus 16 12 4 9 7 8 7 9 5 8 15 1…" at bounding box center [301, 177] width 454 height 98
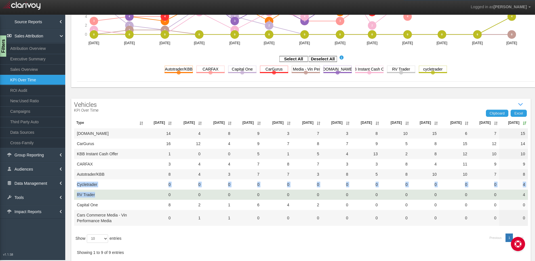
click at [100, 190] on td "RV Trader" at bounding box center [109, 195] width 71 height 10
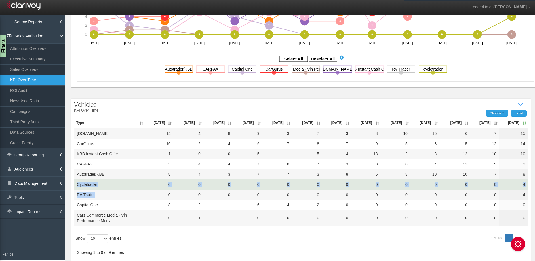
drag, startPoint x: 94, startPoint y: 193, endPoint x: 76, endPoint y: 185, distance: 19.8
click at [76, 185] on tbody "[DOMAIN_NAME] 14 4 8 9 3 7 3 8 10 15 6 7 15 CarGurus 16 12 4 9 7 8 7 9 5 8 15 1…" at bounding box center [301, 177] width 454 height 98
click at [86, 189] on td "cycletrader" at bounding box center [109, 185] width 71 height 10
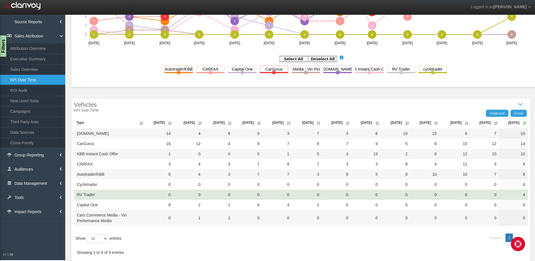
click at [95, 195] on td "RV Trader" at bounding box center [109, 195] width 71 height 10
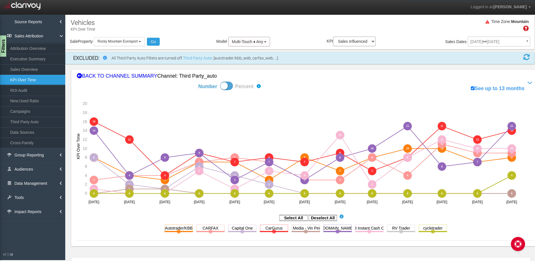
drag, startPoint x: 3, startPoint y: 45, endPoint x: 4, endPoint y: 49, distance: 4.0
click at [3, 45] on div "Filters" at bounding box center [2, 45] width 7 height 21
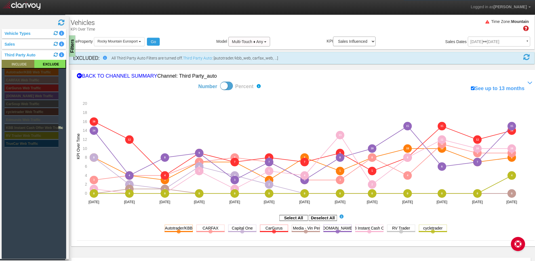
click at [15, 61] on rect at bounding box center [18, 64] width 33 height 8
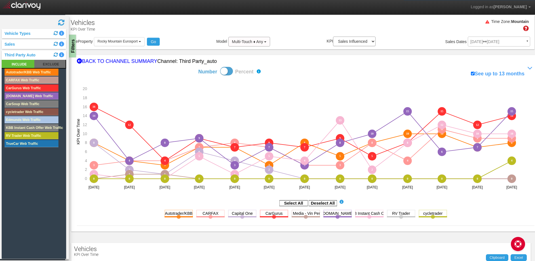
click at [72, 46] on div "Filters" at bounding box center [72, 46] width 7 height 23
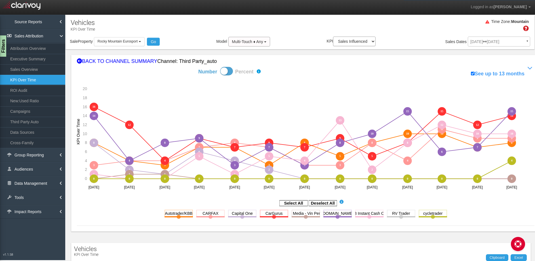
click at [304, 27] on div "Time Zone: Mountain" at bounding box center [300, 27] width 469 height 18
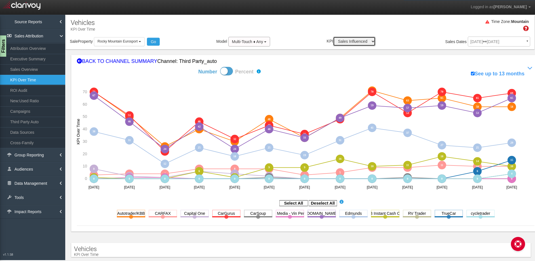
click at [354, 40] on select "Sales Influenced Ad Spend Cost Per Sale" at bounding box center [354, 42] width 43 height 10
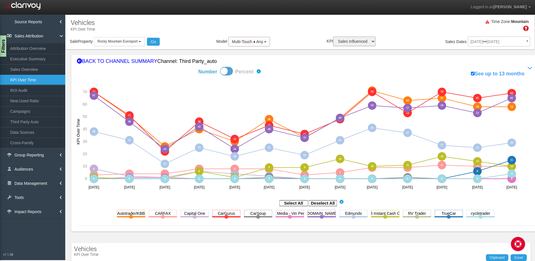
drag, startPoint x: 326, startPoint y: 42, endPoint x: 332, endPoint y: 42, distance: 6.5
click at [332, 42] on label "KPI Sales Influenced Ad Spend Cost Per Sale" at bounding box center [351, 42] width 49 height 10
click at [333, 42] on select "Sales Influenced Ad Spend Cost Per Sale" at bounding box center [354, 42] width 43 height 10
click at [354, 40] on select "Sales Influenced Ad Spend Cost Per Sale" at bounding box center [354, 42] width 43 height 10
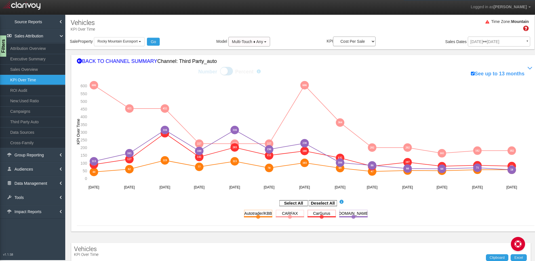
click at [323, 206] on icon "Deselect All" at bounding box center [323, 203] width 28 height 7
click at [321, 204] on rect at bounding box center [323, 204] width 28 height 6
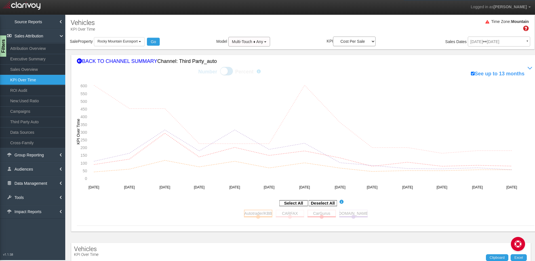
click at [253, 214] on rect at bounding box center [258, 213] width 28 height 7
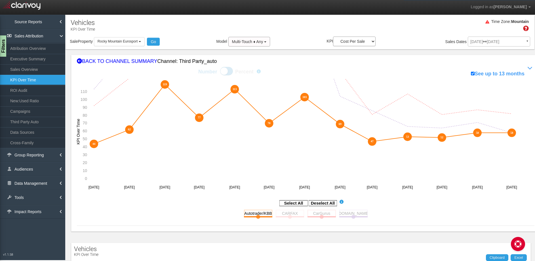
drag, startPoint x: 516, startPoint y: 131, endPoint x: 498, endPoint y: 131, distance: 17.6
click at [506, 130] on icon "44 44 62 62 119 119 77 77 113 113 70 70 103 103 69 69 47 47 53 53 52 52 58 58 5…" at bounding box center [302, 136] width 450 height 114
click at [256, 216] on rect at bounding box center [258, 213] width 28 height 7
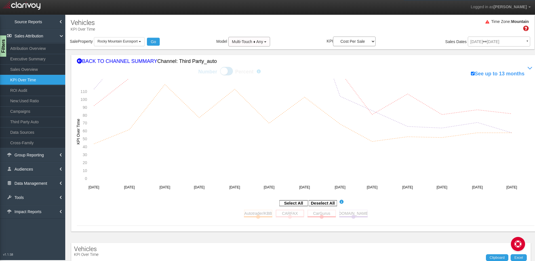
click at [284, 214] on rect at bounding box center [290, 213] width 28 height 7
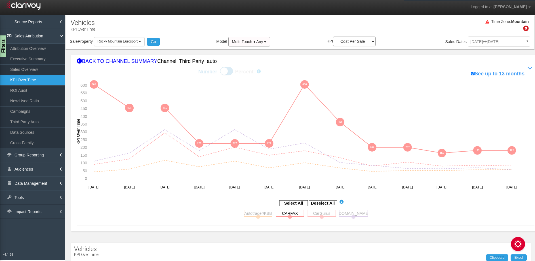
drag, startPoint x: 519, startPoint y: 149, endPoint x: 488, endPoint y: 150, distance: 30.6
click at [500, 150] on icon "44 62 119 77 113 70 103 69 47 53 52 58 58 606 606 455 455 455 455 227 227 227 2…" at bounding box center [302, 136] width 450 height 114
click at [290, 214] on rect at bounding box center [290, 213] width 28 height 7
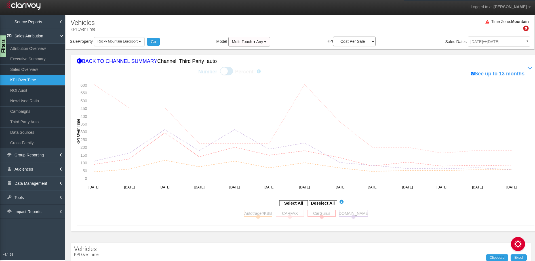
click at [321, 216] on rect at bounding box center [321, 213] width 28 height 7
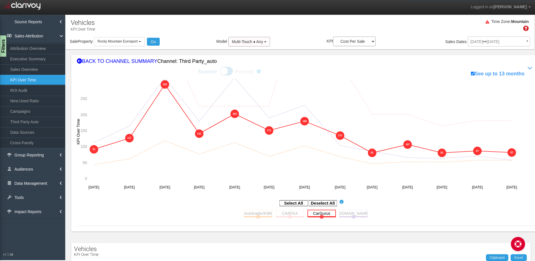
click at [319, 212] on rect at bounding box center [321, 213] width 28 height 7
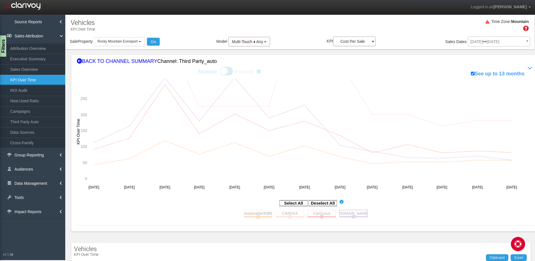
click at [343, 213] on rect at bounding box center [353, 213] width 28 height 7
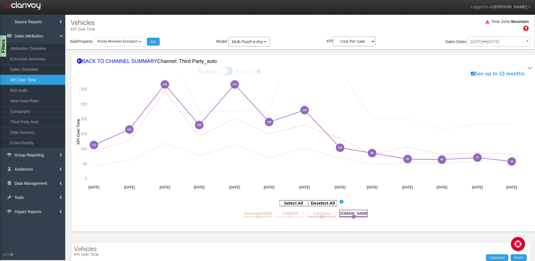
click at [347, 214] on rect at bounding box center [353, 213] width 28 height 7
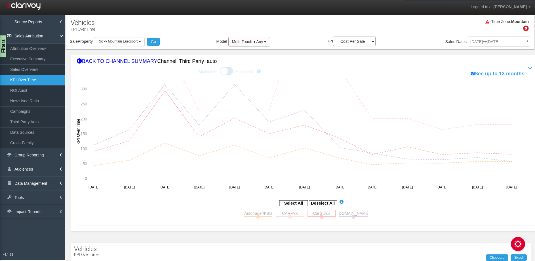
click at [318, 212] on rect at bounding box center [321, 213] width 28 height 7
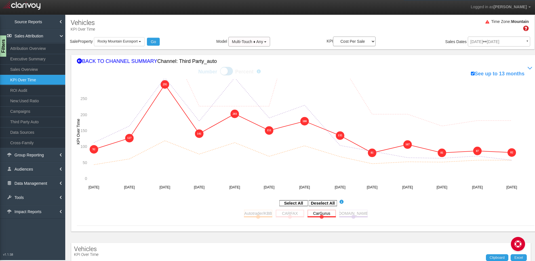
click at [282, 214] on rect at bounding box center [290, 213] width 28 height 7
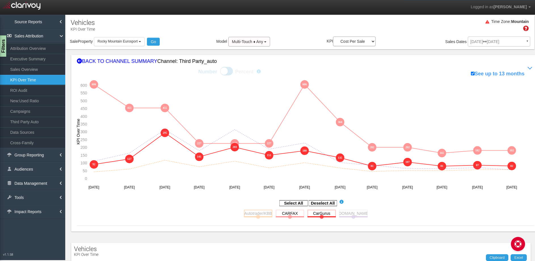
click at [252, 213] on rect at bounding box center [258, 213] width 28 height 7
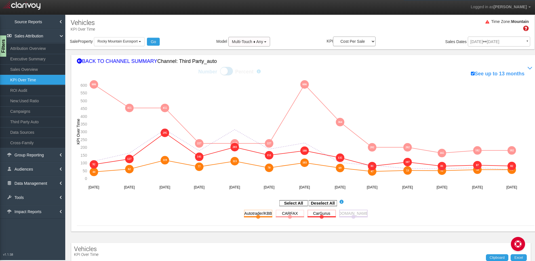
click at [353, 215] on rect at bounding box center [353, 213] width 28 height 7
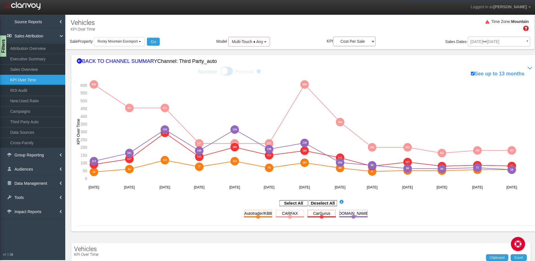
drag, startPoint x: 192, startPoint y: 20, endPoint x: 188, endPoint y: 27, distance: 8.1
click at [192, 20] on div "Time Zone: Mountain" at bounding box center [300, 27] width 469 height 18
click at [113, 60] on div "BACK TO CHANNEL SUMMARY Channel: third party_auto" at bounding box center [305, 61] width 457 height 7
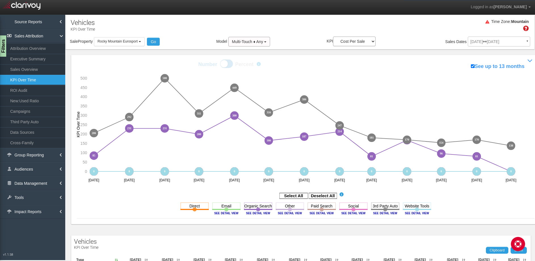
click at [200, 35] on div "Time Zone: Mountain" at bounding box center [300, 27] width 469 height 18
click at [162, 22] on div "Time Zone: Mountain" at bounding box center [300, 27] width 469 height 18
click at [354, 45] on select "Sales Influenced Ad Spend Cost Per Sale" at bounding box center [354, 42] width 43 height 10
select select "string:Sales Influenced"
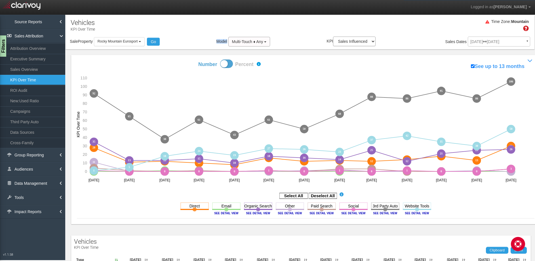
drag, startPoint x: 215, startPoint y: 43, endPoint x: 226, endPoint y: 42, distance: 11.1
click at [226, 42] on div "Model Multi-Touch ♦ Any Multi-Touch ♦ Any Multi-Touch - Even Multi-Touch - Para…" at bounding box center [243, 42] width 54 height 10
click at [248, 40] on span "Multi-Touch ♦ Any" at bounding box center [247, 41] width 31 height 5
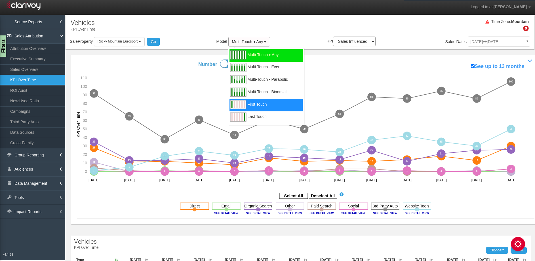
click at [270, 106] on div "First Touch" at bounding box center [265, 105] width 73 height 12
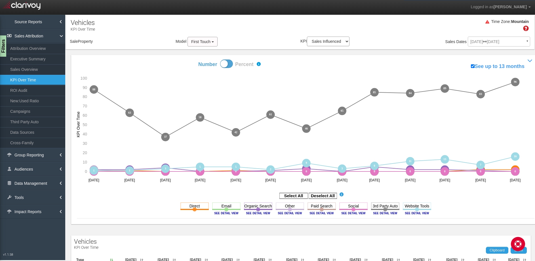
select select "object:18735"
click at [227, 64] on span at bounding box center [226, 64] width 13 height 9
click at [178, 60] on input "Number Percent" at bounding box center [178, 59] width 0 height 0
checkbox input "true"
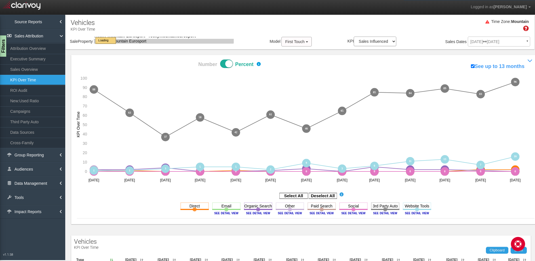
select select "object:18735"
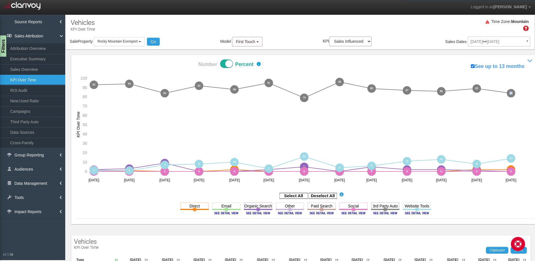
drag, startPoint x: 515, startPoint y: 93, endPoint x: 505, endPoint y: 94, distance: 10.2
click at [504, 94] on icon "1 1 1 1 0 0 0 0 2 2 0 0 0 0 0 0 0 0 0 0 0 0 2 2 2 2 0 0 0 0 0 0 0 0 0 0 0 0 0 0…" at bounding box center [302, 129] width 450 height 114
click at [375, 212] on image at bounding box center [385, 213] width 26 height 3
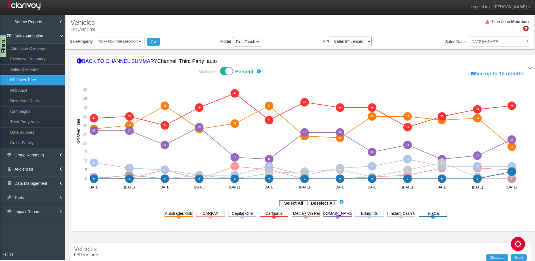
click at [514, 107] on icon "28 28 30 30 41 41 28 28 31 31 41 41 24 24 23 23 35 35 35 35 33 33 34 34 18 18 0…" at bounding box center [302, 136] width 450 height 114
click at [330, 204] on rect at bounding box center [323, 204] width 28 height 6
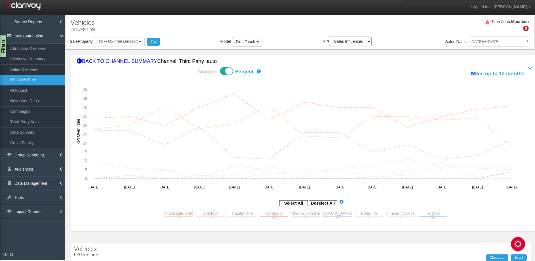
click at [179, 212] on rect at bounding box center [178, 213] width 28 height 7
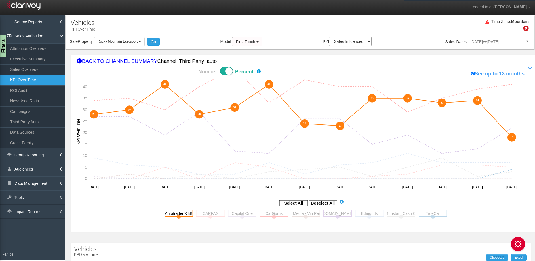
click at [340, 213] on rect at bounding box center [337, 213] width 28 height 7
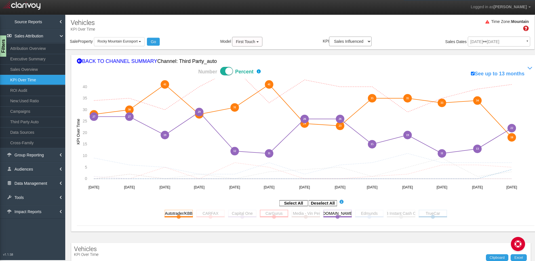
click at [266, 213] on rect at bounding box center [274, 213] width 28 height 7
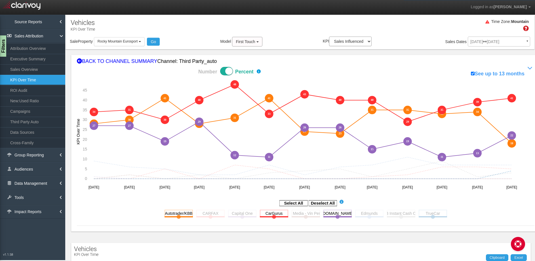
click at [278, 28] on div "Time Zone: Mountain" at bounding box center [300, 27] width 469 height 18
click at [248, 42] on span "First Touch" at bounding box center [245, 41] width 19 height 5
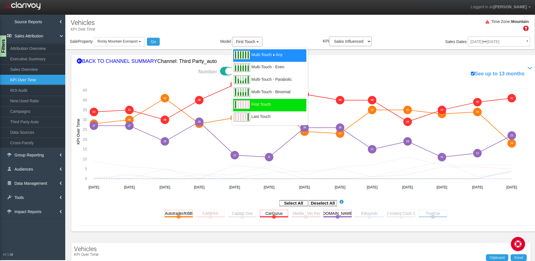
click at [262, 57] on span "Multi-Touch ♦ Any" at bounding box center [266, 58] width 31 height 7
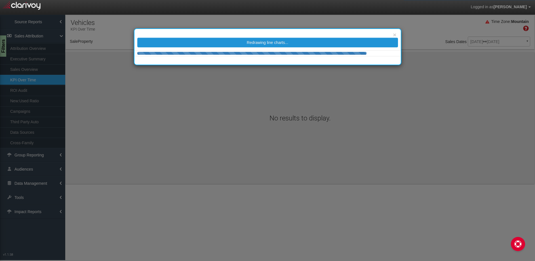
select select "object:21415"
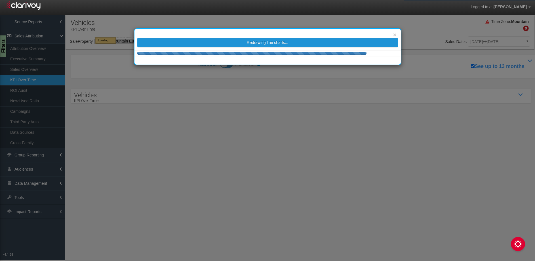
select select "object:21415"
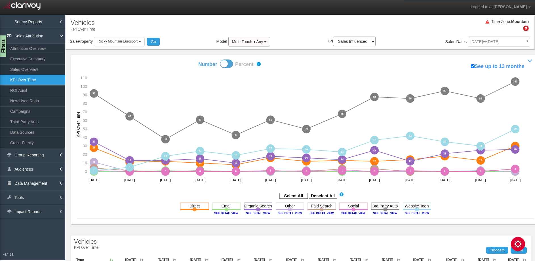
click at [222, 64] on span at bounding box center [226, 64] width 13 height 9
click at [178, 60] on input "Number Percent" at bounding box center [178, 59] width 0 height 0
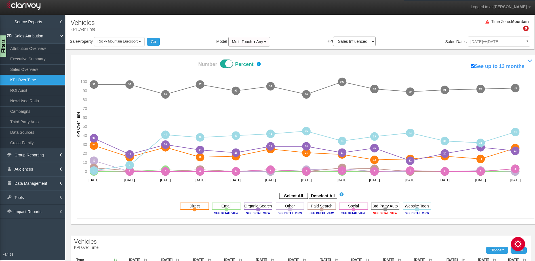
click at [380, 214] on image at bounding box center [385, 213] width 26 height 3
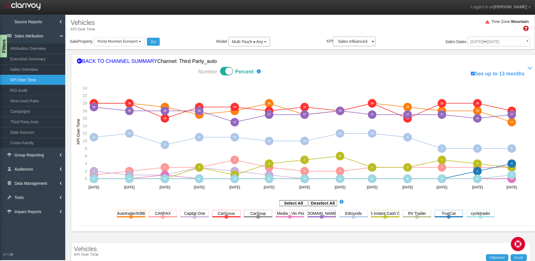
click at [3, 48] on div "Filters" at bounding box center [3, 46] width 7 height 23
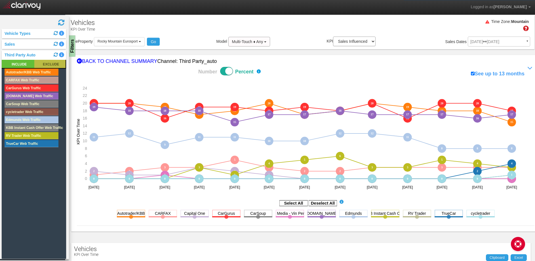
click at [46, 65] on rect at bounding box center [49, 64] width 31 height 8
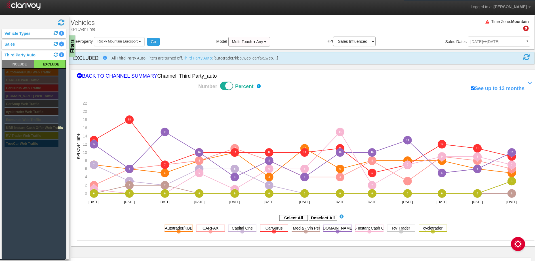
click at [227, 87] on span at bounding box center [226, 86] width 13 height 9
click at [178, 82] on input "Number Percent" at bounding box center [178, 81] width 0 height 0
checkbox input "false"
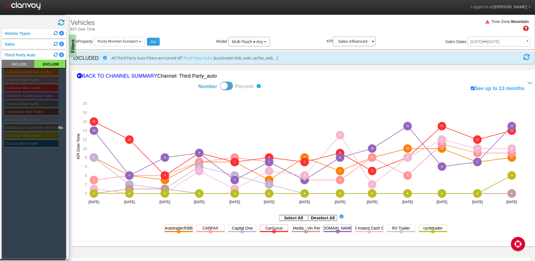
click at [71, 48] on div "Filters" at bounding box center [72, 46] width 7 height 23
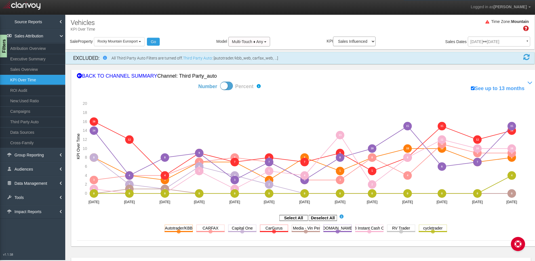
click at [4, 47] on div "Filters" at bounding box center [3, 46] width 7 height 23
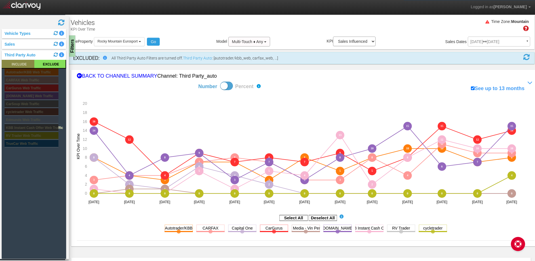
click at [18, 64] on rect at bounding box center [18, 64] width 33 height 8
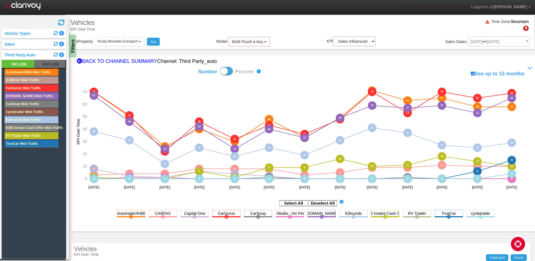
click at [75, 49] on div "Filters" at bounding box center [72, 46] width 7 height 23
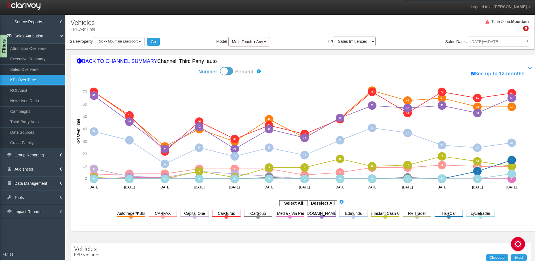
click at [3, 45] on div "Filters" at bounding box center [3, 46] width 7 height 23
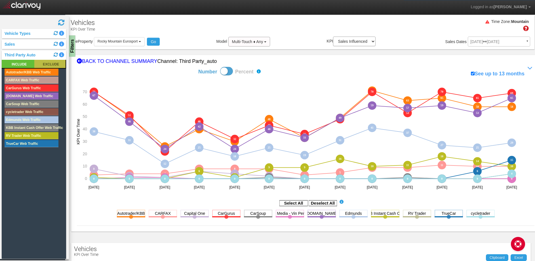
click at [44, 64] on rect at bounding box center [49, 64] width 31 height 8
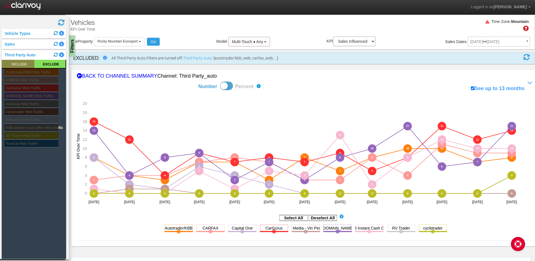
click at [14, 64] on rect at bounding box center [18, 64] width 33 height 8
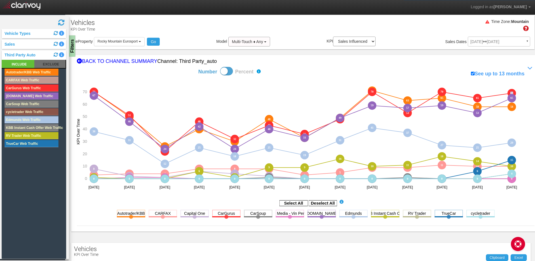
drag, startPoint x: 514, startPoint y: 92, endPoint x: 505, endPoint y: 93, distance: 10.0
click at [505, 93] on icon "70 70 50 50 26 26 40 40 30 30 48 48 33 33 49 49 71 71 63 63 65 65 58 58 58 58 3…" at bounding box center [302, 136] width 450 height 114
click at [366, 42] on select "Sales Influenced Ad Spend Cost Per Sale" at bounding box center [354, 42] width 43 height 10
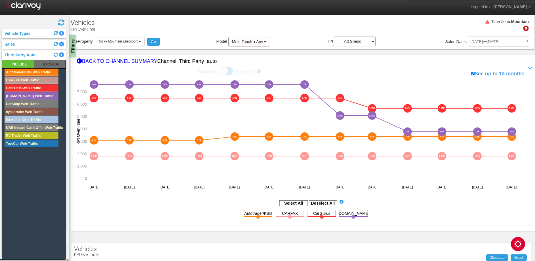
click at [72, 46] on div "Filters" at bounding box center [72, 46] width 7 height 23
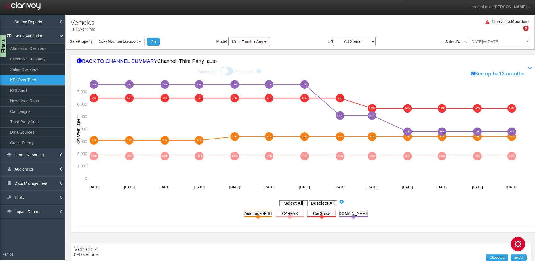
click at [202, 26] on div "Time Zone: Mountain" at bounding box center [300, 27] width 469 height 18
click at [342, 36] on div "Time Zone: Mountain" at bounding box center [300, 27] width 469 height 18
click at [346, 42] on select "Sales Influenced Ad Spend Cost Per Sale" at bounding box center [354, 42] width 43 height 10
select select "string:Sales Influenced"
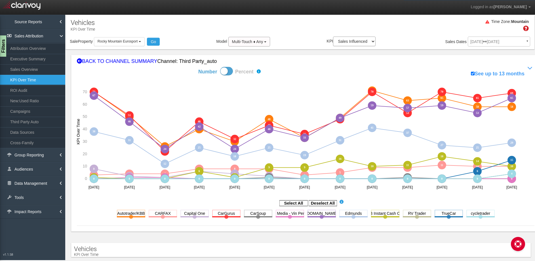
click at [303, 20] on div "Time Zone: Mountain" at bounding box center [300, 27] width 469 height 18
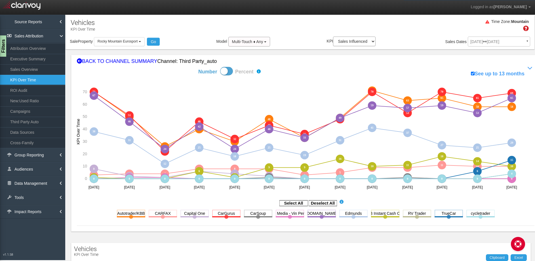
click at [305, 21] on div "Time Zone: Mountain" at bounding box center [300, 27] width 469 height 18
click at [320, 22] on div "Time Zone: Mountain" at bounding box center [300, 27] width 469 height 18
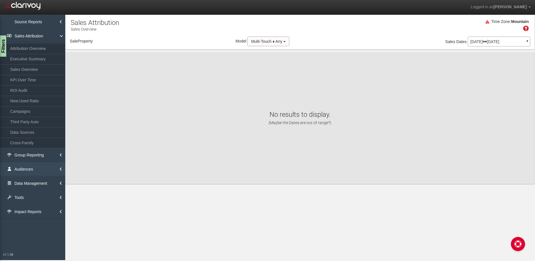
select select "object:2464"
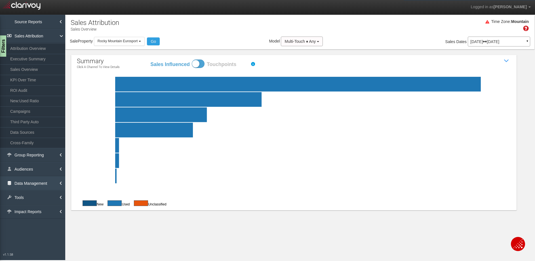
click at [57, 182] on link "Data Management" at bounding box center [32, 183] width 65 height 14
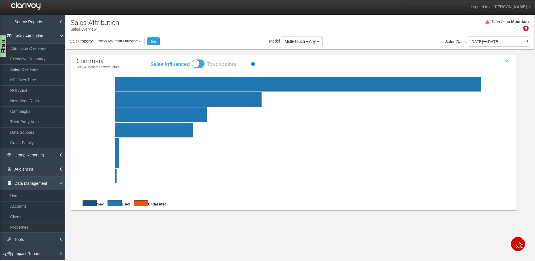
click at [52, 186] on link "Data Management" at bounding box center [32, 183] width 65 height 14
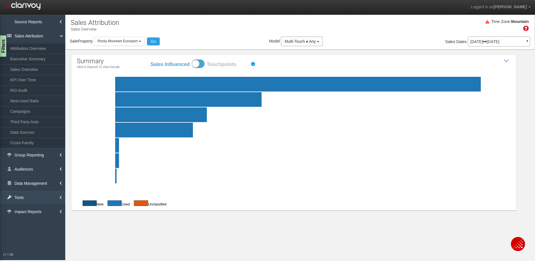
click at [52, 201] on link "Tools" at bounding box center [32, 198] width 65 height 14
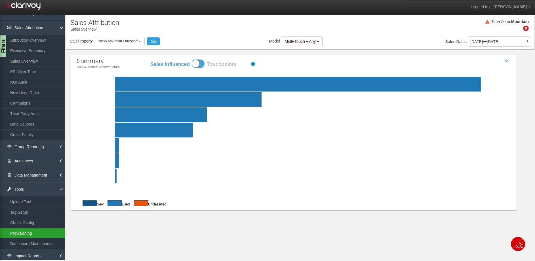
scroll to position [11, 0]
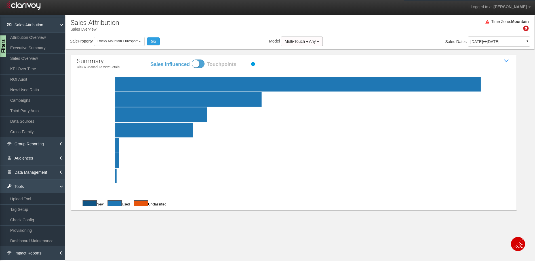
click at [40, 189] on link "Tools" at bounding box center [32, 187] width 65 height 14
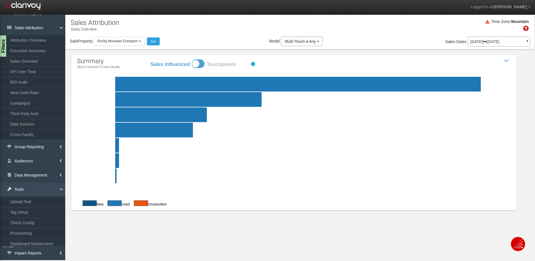
scroll to position [0, 0]
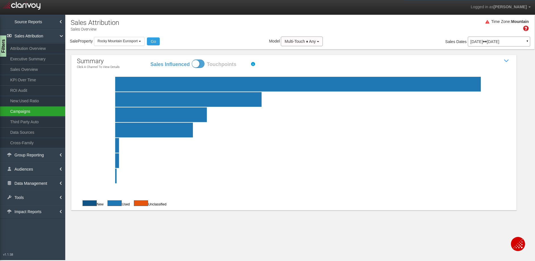
click at [38, 110] on link "Campaigns" at bounding box center [32, 111] width 65 height 10
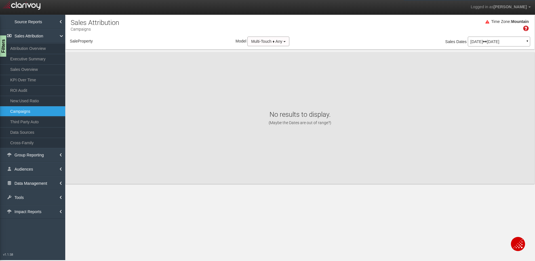
select select "object:5058"
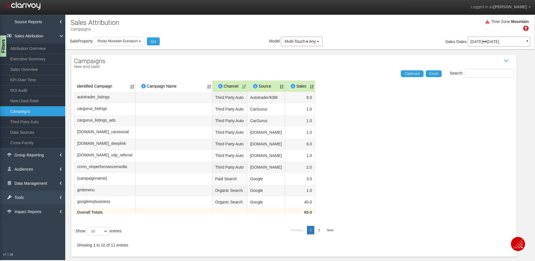
click at [52, 195] on link "Tools" at bounding box center [32, 198] width 65 height 14
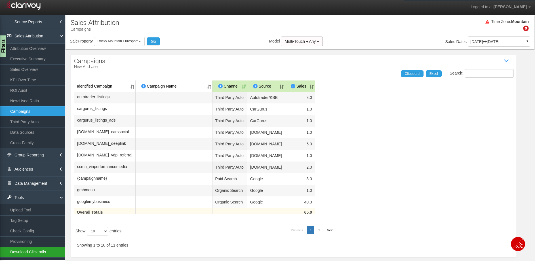
click at [40, 254] on link "Download Clicktrails" at bounding box center [32, 252] width 65 height 10
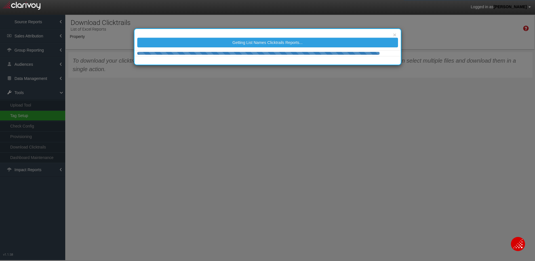
select select "object:7624"
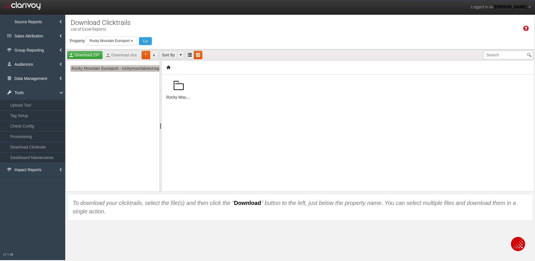
click at [96, 71] on span "Rocky Mountain Eurosport - rockymountaineurosport" at bounding box center [118, 68] width 96 height 7
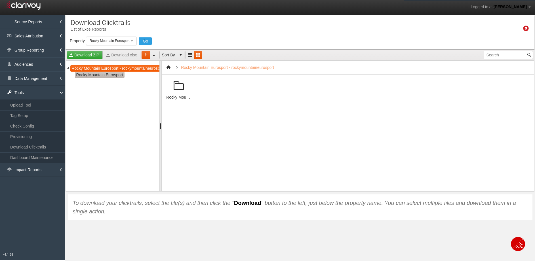
click at [94, 74] on span "Rocky Mountain Eurosport" at bounding box center [100, 75] width 50 height 7
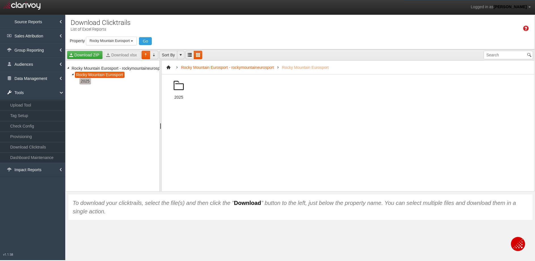
click at [87, 81] on span "2025" at bounding box center [85, 81] width 12 height 7
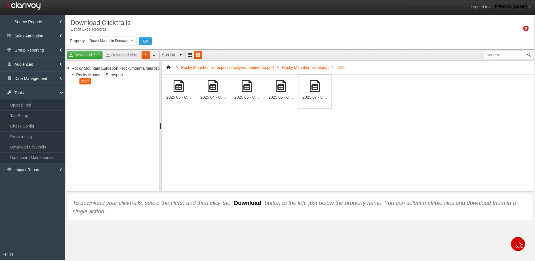
click at [316, 91] on span at bounding box center [315, 86] width 14 height 14
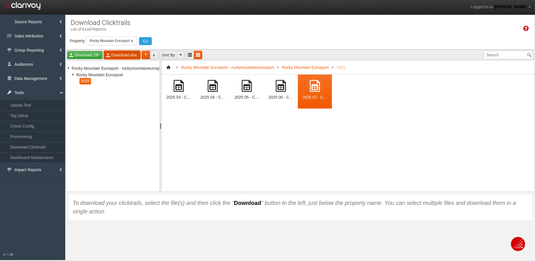
click at [120, 54] on link "Download xlsx" at bounding box center [122, 55] width 36 height 9
click at [47, 48] on link "Group Reporting" at bounding box center [32, 50] width 65 height 14
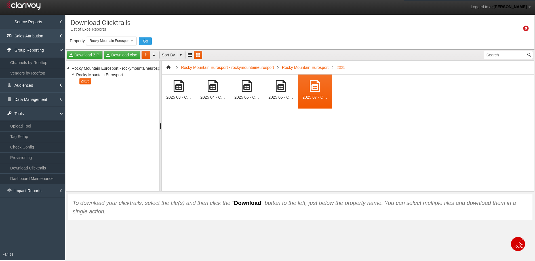
click at [47, 39] on link "Sales Attribution" at bounding box center [32, 36] width 65 height 14
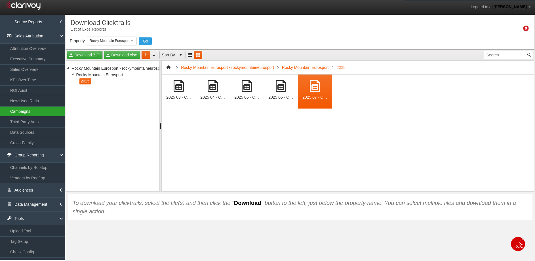
click at [40, 113] on link "Campaigns" at bounding box center [32, 111] width 65 height 10
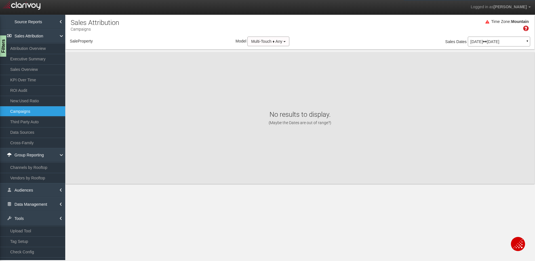
select select "object:10213"
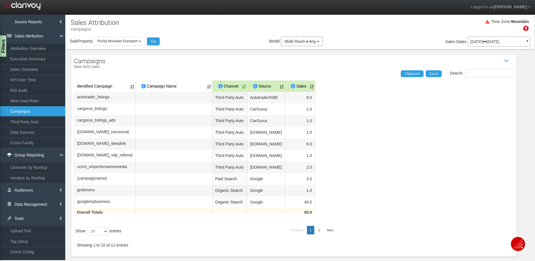
click at [273, 67] on div "Campaigns New and Used Show / Hide Data Table Search: Clipboard Excel Identifie…" at bounding box center [293, 156] width 445 height 202
click at [100, 239] on div "Show 10 25 50 100 entries" at bounding box center [129, 231] width 110 height 14
click at [99, 236] on select "10 25 50 100" at bounding box center [97, 231] width 21 height 9
select select "25"
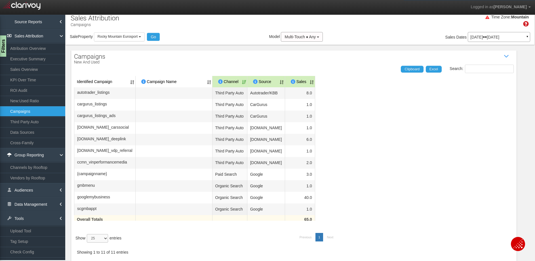
scroll to position [47, 0]
click at [316, 162] on table "Identified Campaign Campaign Name Dealer/Vendor Channel Source Sales autotrader…" at bounding box center [294, 152] width 440 height 153
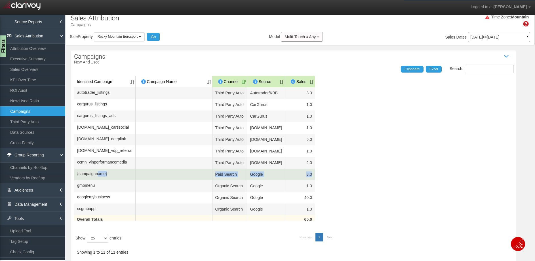
drag, startPoint x: 312, startPoint y: 162, endPoint x: 109, endPoint y: 161, distance: 202.8
click at [101, 169] on tr "{campaignname} Paid Search Google 3.0" at bounding box center [294, 175] width 440 height 12
click at [107, 171] on span "{campaignname}" at bounding box center [92, 174] width 30 height 6
drag, startPoint x: 113, startPoint y: 160, endPoint x: 77, endPoint y: 161, distance: 35.7
click at [77, 169] on td "{campaignname}" at bounding box center [105, 175] width 62 height 12
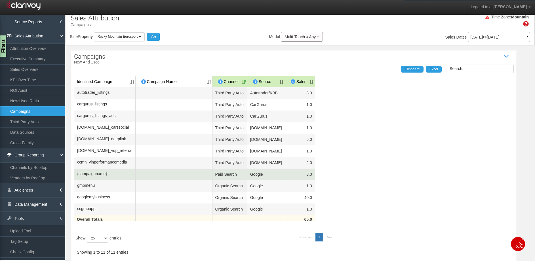
click at [115, 169] on td "{campaignname}" at bounding box center [105, 175] width 62 height 12
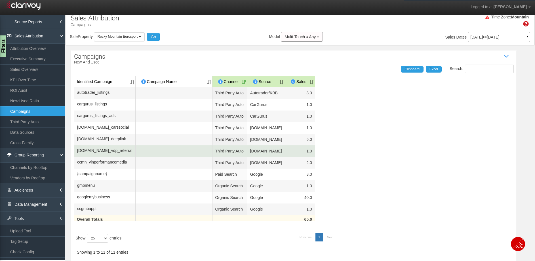
scroll to position [0, 0]
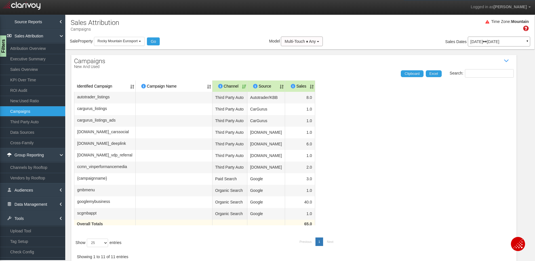
click at [501, 40] on p "[DATE] [DATE]" at bounding box center [498, 42] width 57 height 4
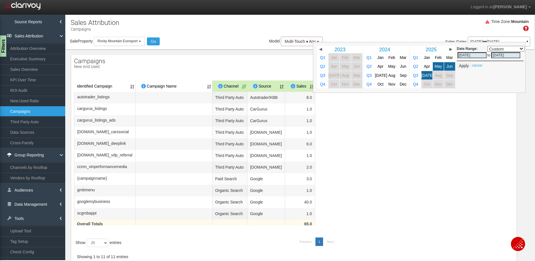
click at [415, 152] on table "Identified Campaign Campaign Name Dealer/Vendor Channel Source Sales autotrader…" at bounding box center [294, 157] width 440 height 153
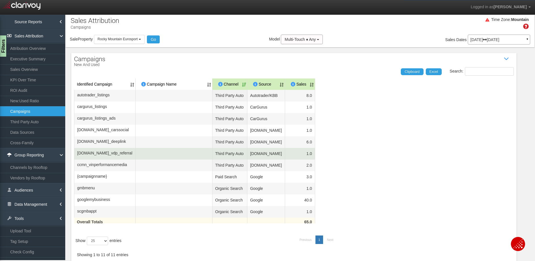
scroll to position [4, 0]
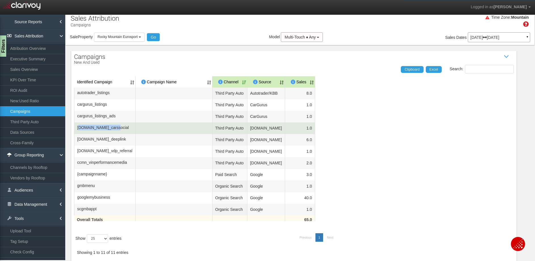
drag, startPoint x: 126, startPoint y: 142, endPoint x: 80, endPoint y: 143, distance: 46.2
click at [80, 134] on td "cars.com_carssocial" at bounding box center [105, 129] width 62 height 12
drag, startPoint x: 314, startPoint y: 144, endPoint x: 308, endPoint y: 144, distance: 6.0
click at [308, 134] on td "1.0" at bounding box center [300, 129] width 30 height 12
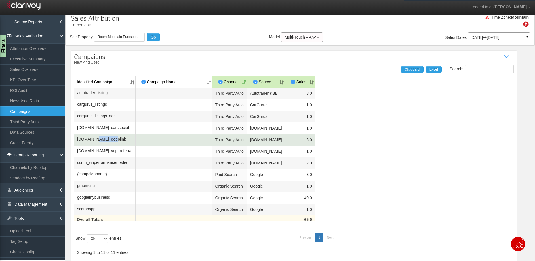
drag, startPoint x: 118, startPoint y: 159, endPoint x: 98, endPoint y: 159, distance: 20.1
click at [98, 146] on td "cars.com_deeplink" at bounding box center [105, 140] width 62 height 12
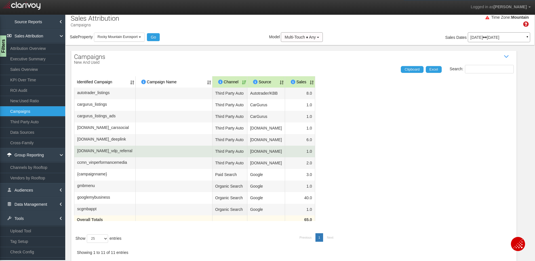
drag, startPoint x: 317, startPoint y: 174, endPoint x: 311, endPoint y: 174, distance: 6.2
click at [311, 174] on table "Identified Campaign Campaign Name Dealer/Vendor Channel Source Sales autotrader…" at bounding box center [294, 152] width 440 height 153
click at [125, 157] on td "cars.com_vdp_referral" at bounding box center [105, 152] width 62 height 12
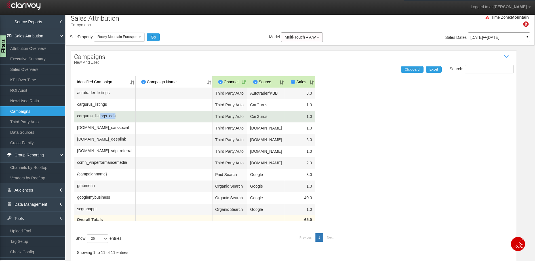
drag, startPoint x: 124, startPoint y: 126, endPoint x: 104, endPoint y: 126, distance: 19.9
click at [104, 123] on td "cargurus_listings_ads" at bounding box center [105, 117] width 62 height 12
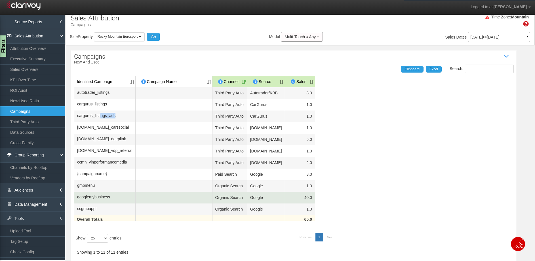
scroll to position [37, 0]
drag, startPoint x: 112, startPoint y: 203, endPoint x: 77, endPoint y: 202, distance: 35.5
click at [77, 202] on td "googlemybusiness" at bounding box center [105, 198] width 62 height 12
drag, startPoint x: 298, startPoint y: 204, endPoint x: 313, endPoint y: 204, distance: 15.3
click at [313, 204] on td "40.0" at bounding box center [300, 198] width 30 height 12
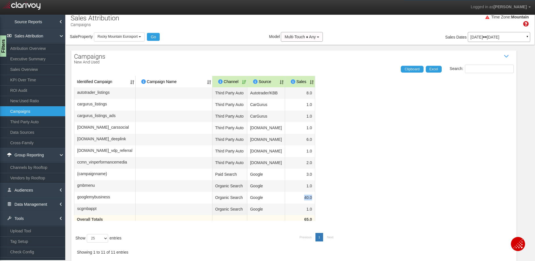
click at [446, 149] on table "Identified Campaign Campaign Name Dealer/Vendor Channel Source Sales autotrader…" at bounding box center [294, 152] width 440 height 153
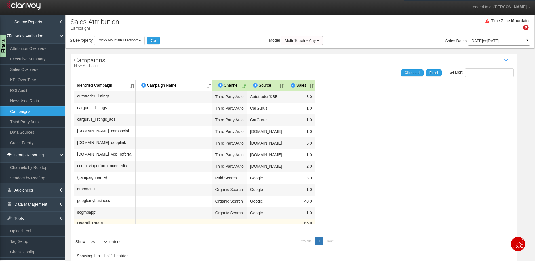
scroll to position [0, 0]
click at [487, 38] on div "[DATE] [DATE] ▼" at bounding box center [499, 42] width 62 height 10
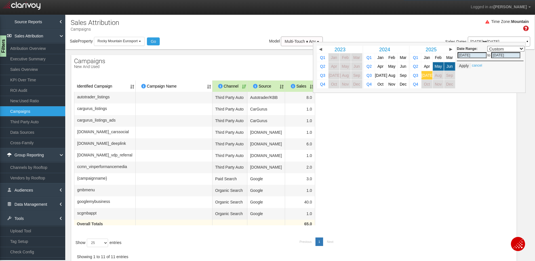
click at [423, 75] on span "[DATE]" at bounding box center [427, 75] width 12 height 4
select select ","
type input "[DATE]"
click at [460, 66] on button "Apply" at bounding box center [464, 66] width 14 height 6
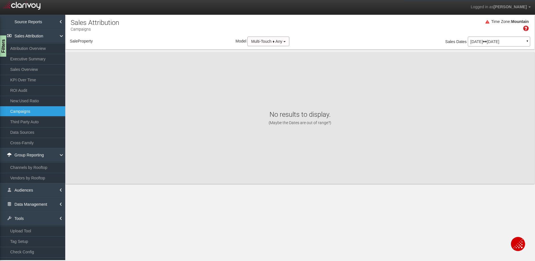
select select "object:12802"
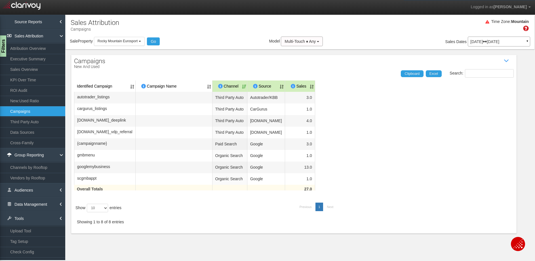
click at [312, 193] on table "Identified Campaign Campaign Name Dealer/Vendor Channel Source Sales autotrader…" at bounding box center [294, 140] width 440 height 118
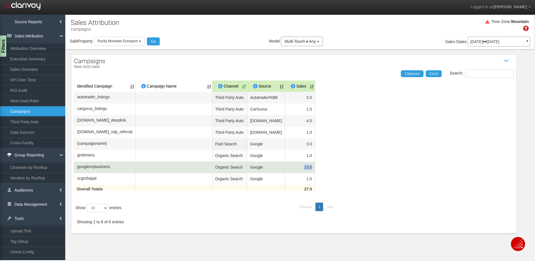
drag, startPoint x: 305, startPoint y: 192, endPoint x: 288, endPoint y: 191, distance: 16.8
click at [288, 191] on table "Identified Campaign Campaign Name Dealer/Vendor Channel Source Sales autotrader…" at bounding box center [294, 140] width 440 height 118
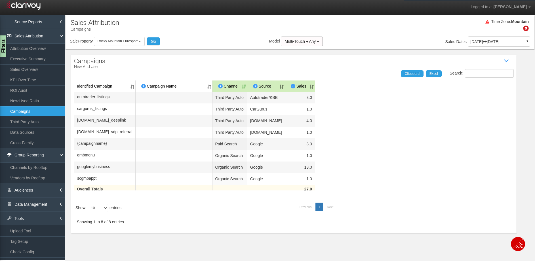
click at [339, 174] on table "Identified Campaign Campaign Name Dealer/Vendor Channel Source Sales autotrader…" at bounding box center [294, 140] width 440 height 118
click at [29, 119] on link "Third Party Auto" at bounding box center [32, 122] width 65 height 10
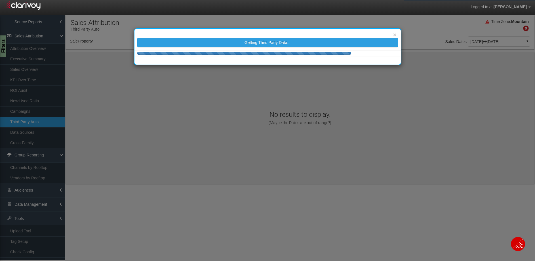
select select "object:15390"
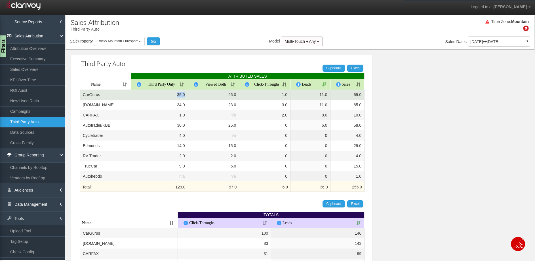
drag, startPoint x: 172, startPoint y: 96, endPoint x: 184, endPoint y: 96, distance: 11.9
click at [184, 96] on td "35.0" at bounding box center [159, 95] width 57 height 10
click at [97, 97] on td "CarGurus" at bounding box center [105, 95] width 51 height 10
drag, startPoint x: 103, startPoint y: 96, endPoint x: 92, endPoint y: 97, distance: 11.1
click at [91, 97] on td "CarGurus" at bounding box center [105, 95] width 51 height 10
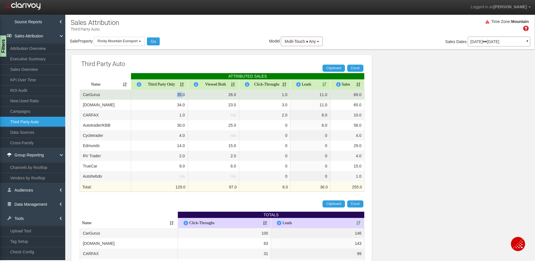
drag, startPoint x: 175, startPoint y: 94, endPoint x: 182, endPoint y: 94, distance: 6.8
click at [182, 94] on td "35.0" at bounding box center [159, 95] width 57 height 10
drag, startPoint x: 223, startPoint y: 94, endPoint x: 237, endPoint y: 94, distance: 13.6
click at [237, 94] on td "26.0" at bounding box center [213, 95] width 51 height 10
click at [102, 96] on td "CarGurus" at bounding box center [105, 95] width 51 height 10
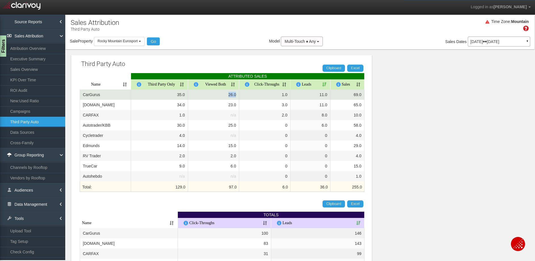
drag, startPoint x: 221, startPoint y: 90, endPoint x: 235, endPoint y: 95, distance: 14.8
click at [235, 95] on td "26.0" at bounding box center [213, 95] width 51 height 10
drag, startPoint x: 278, startPoint y: 96, endPoint x: 288, endPoint y: 96, distance: 10.2
click at [288, 96] on td "1.0" at bounding box center [264, 95] width 51 height 10
click at [315, 97] on td "11.0" at bounding box center [310, 95] width 40 height 10
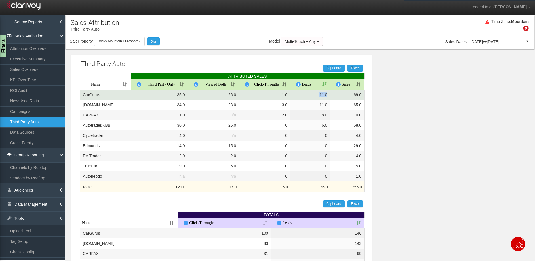
drag, startPoint x: 314, startPoint y: 95, endPoint x: 326, endPoint y: 96, distance: 12.2
click at [326, 96] on td "11.0" at bounding box center [310, 95] width 40 height 10
drag, startPoint x: 315, startPoint y: 96, endPoint x: 330, endPoint y: 97, distance: 15.1
click at [330, 97] on td "11.0" at bounding box center [310, 95] width 40 height 10
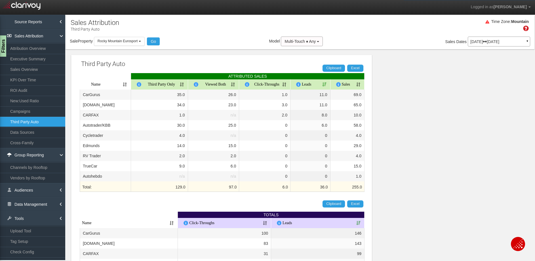
click at [397, 117] on div "Third Party Auto Clipboard Excel ATTRIBUTED SALES Name Third Party Only Viewed …" at bounding box center [300, 199] width 469 height 301
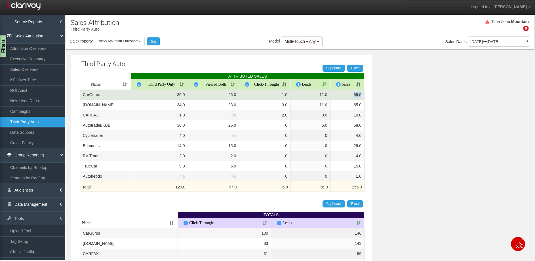
drag, startPoint x: 350, startPoint y: 94, endPoint x: 361, endPoint y: 95, distance: 10.8
click at [361, 95] on td "69.0" at bounding box center [347, 95] width 34 height 10
drag, startPoint x: 347, startPoint y: 95, endPoint x: 360, endPoint y: 96, distance: 12.8
click at [360, 96] on td "69.0" at bounding box center [347, 95] width 34 height 10
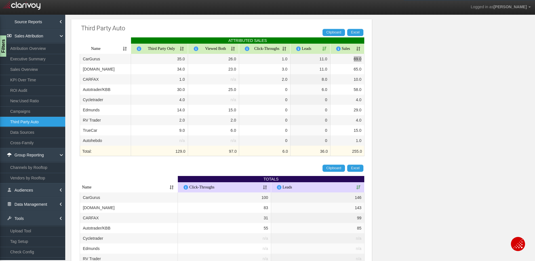
scroll to position [37, 0]
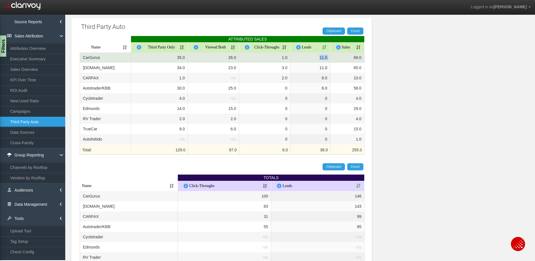
drag, startPoint x: 315, startPoint y: 57, endPoint x: 331, endPoint y: 57, distance: 15.9
click at [331, 57] on tr "CarGurus 35.0 26.0 1.0 11.0 69.0" at bounding box center [222, 57] width 285 height 10
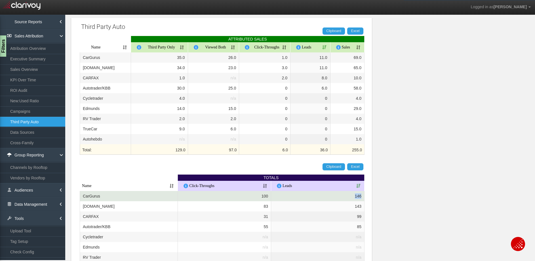
drag, startPoint x: 348, startPoint y: 199, endPoint x: 363, endPoint y: 198, distance: 14.8
click at [363, 198] on td "146" at bounding box center [317, 196] width 93 height 10
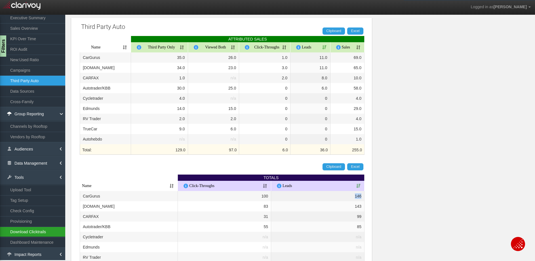
scroll to position [43, 0]
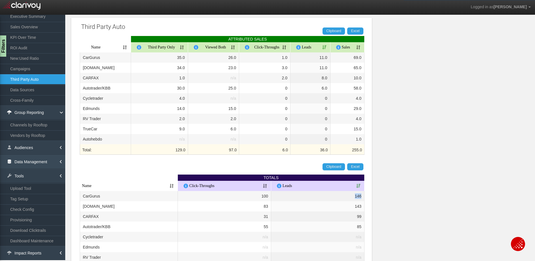
click at [50, 163] on link "Data Management" at bounding box center [32, 162] width 65 height 14
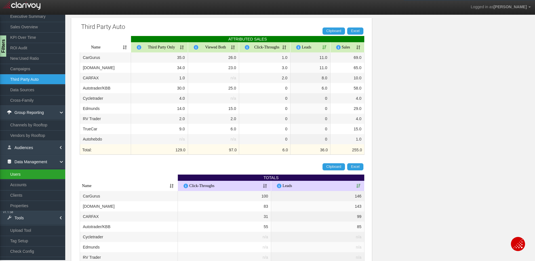
click at [46, 176] on link "Users" at bounding box center [32, 174] width 65 height 10
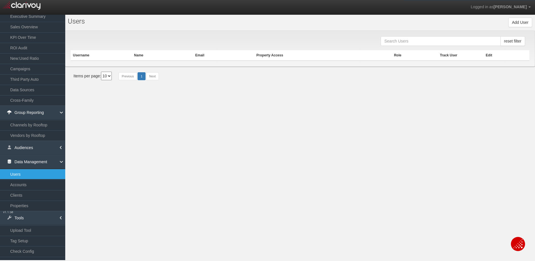
click at [529, 25] on div "Users Add User" at bounding box center [300, 23] width 470 height 16
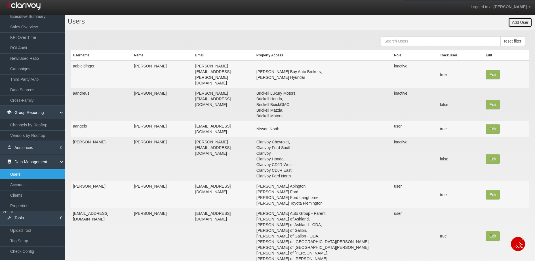
click at [524, 23] on button "Add User" at bounding box center [520, 23] width 24 height 10
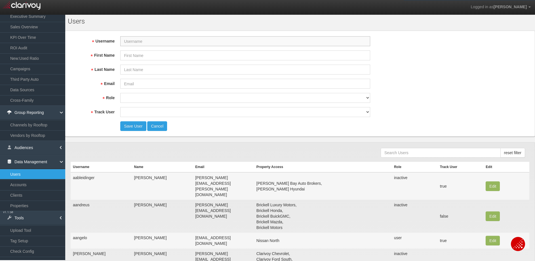
click at [140, 39] on input "Username" at bounding box center [245, 41] width 250 height 10
paste input "bmazin@rmeurosport.com"
type input "bmazin@rmeurosport.com"
click at [163, 82] on input "Email" at bounding box center [245, 84] width 250 height 10
paste input "bmazin@rmeurosport.com"
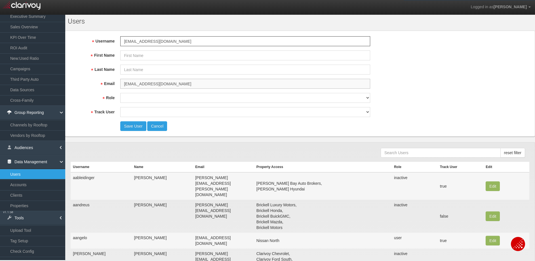
type input "bmazin@rmeurosport.com"
click at [166, 55] on input "First Name" at bounding box center [245, 55] width 250 height 10
type input "Brandon"
type input "Mazin"
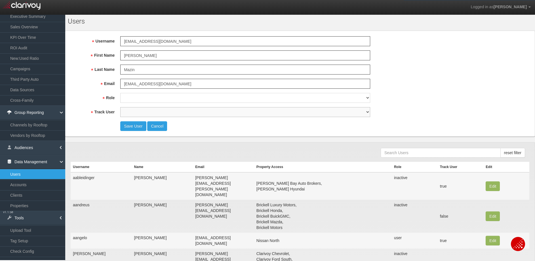
select select "true"
click at [182, 97] on select "super user thirdpartyuser demo inactive upload user+upload" at bounding box center [245, 98] width 250 height 10
select select "user"
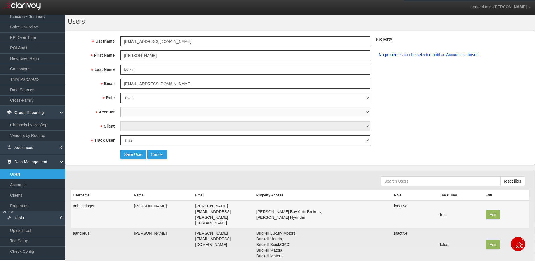
click at [163, 112] on select "1st Gear Motorsports 212 Motors 24 Auto Group 405 Motors 44 Auto Mart 503Autos …" at bounding box center [245, 112] width 250 height 10
select select "object:17478"
select select "object:18014"
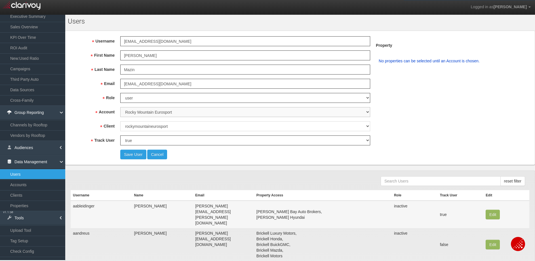
select select "object:18015"
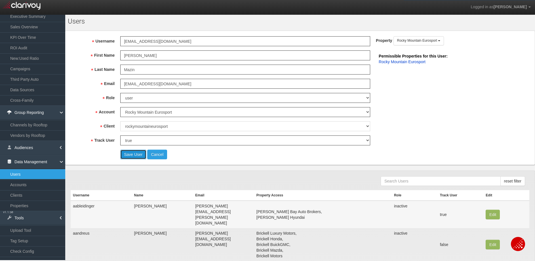
click at [137, 151] on button "Save User" at bounding box center [133, 155] width 26 height 10
select select "? undefined:undefined ?"
